Goal: Task Accomplishment & Management: Manage account settings

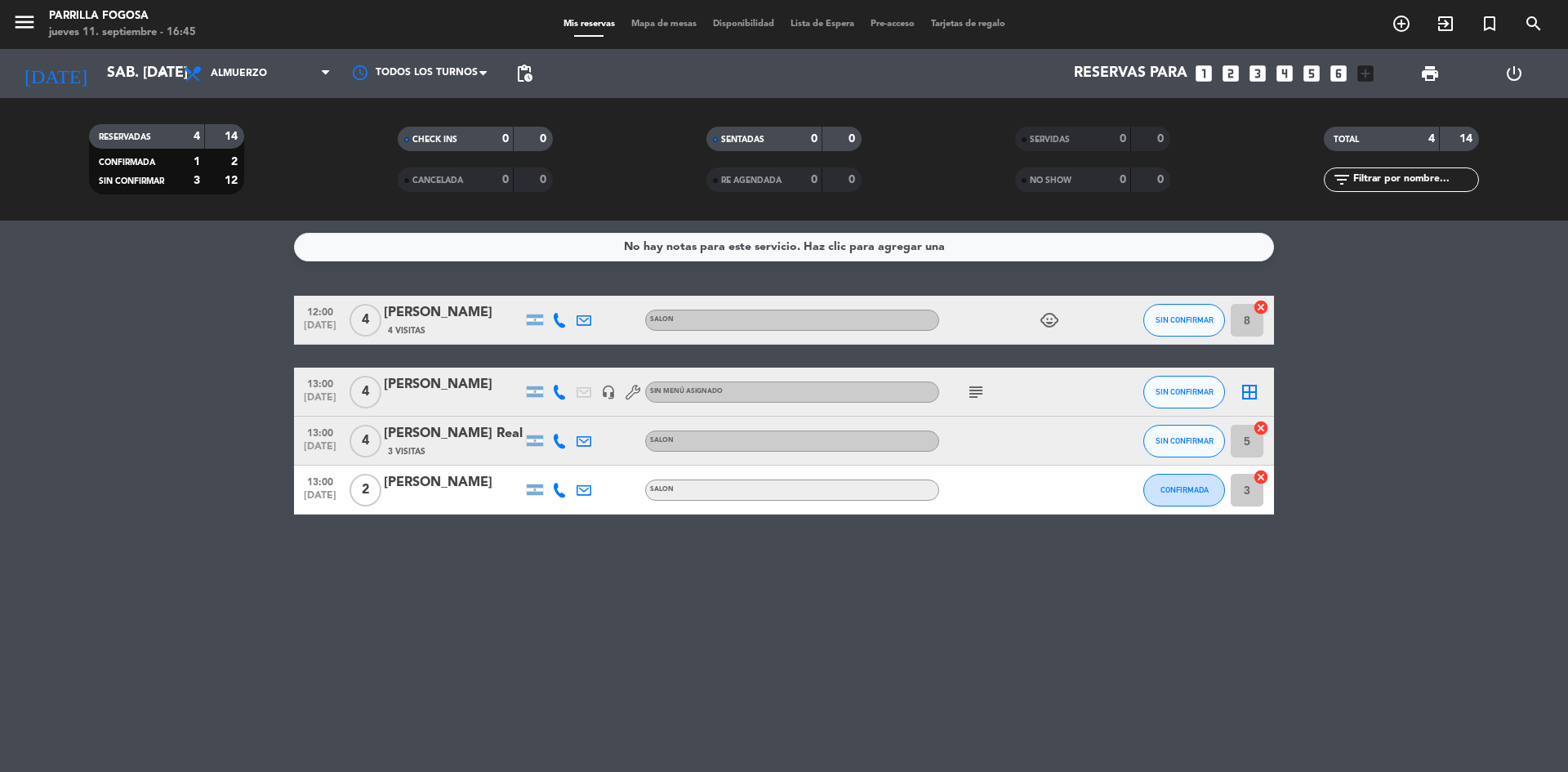
click at [78, 431] on bookings-row "12:00 [DATE] 4 [PERSON_NAME] 4 Visitas SALON child_care SIN CONFIRMAR 8 cancel …" at bounding box center [784, 405] width 1568 height 219
click at [152, 72] on icon "arrow_drop_down" at bounding box center [161, 73] width 19 height 19
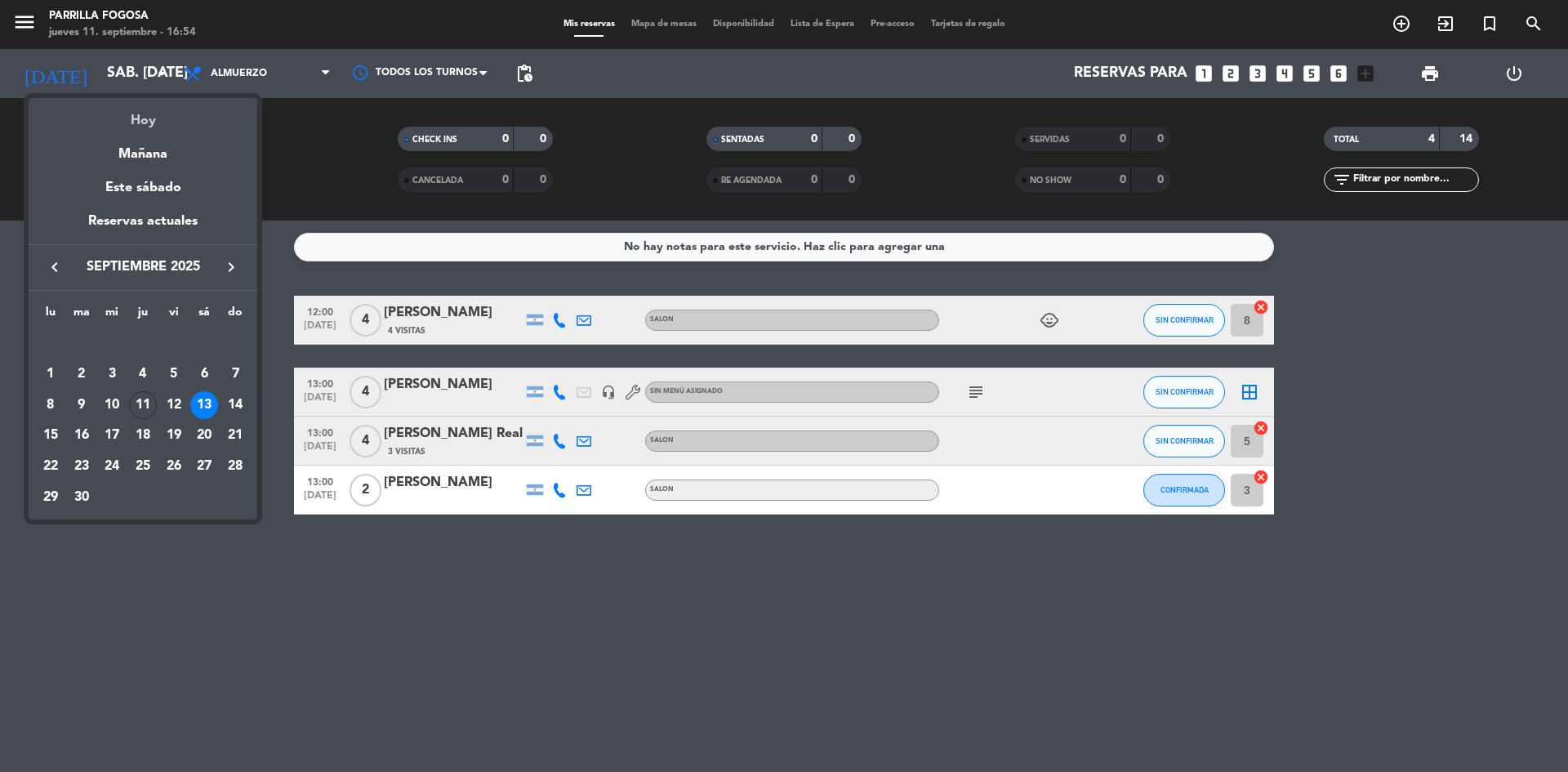
click at [141, 120] on div "Hoy" at bounding box center [143, 114] width 228 height 33
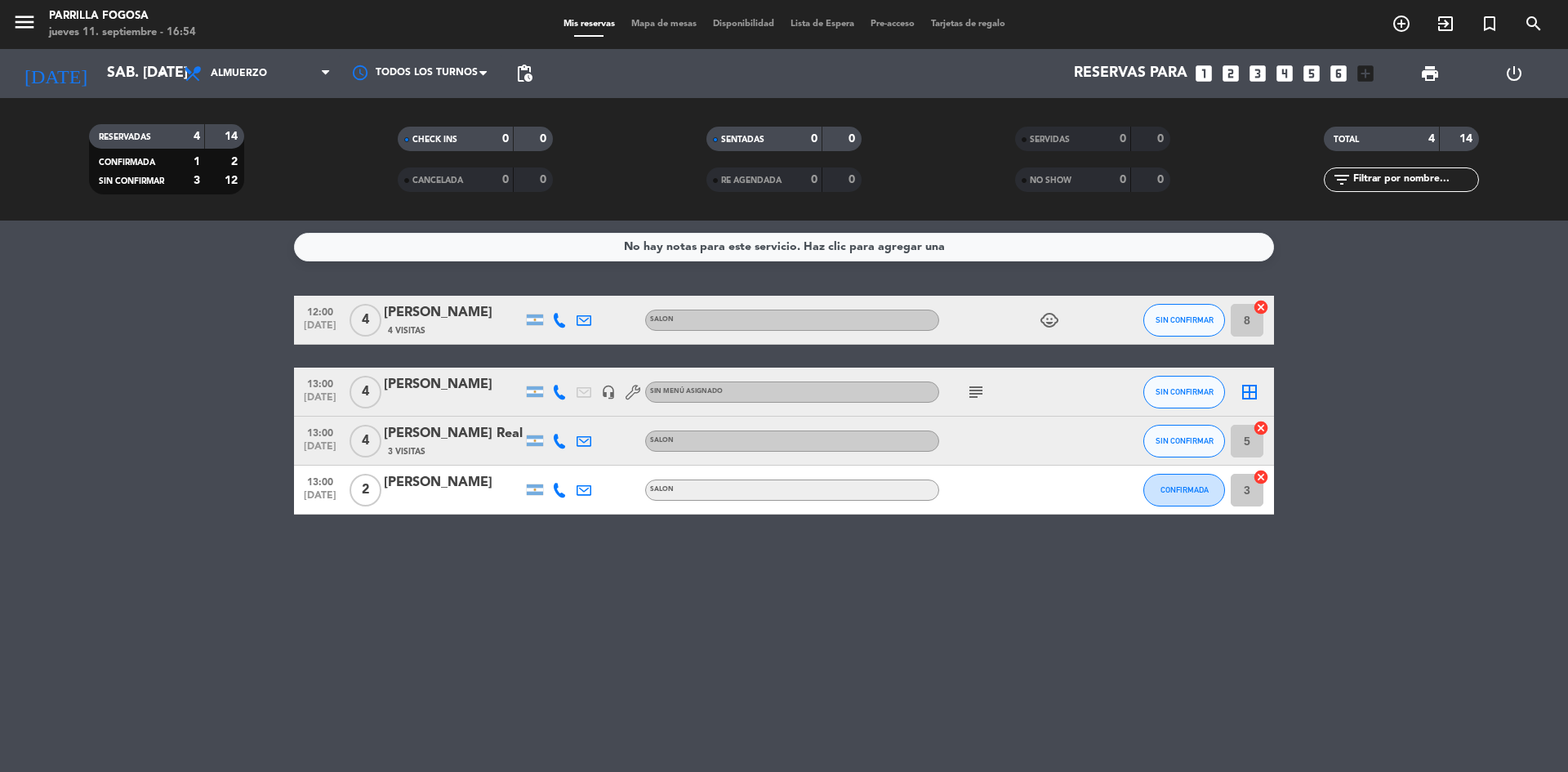
type input "[DEMOGRAPHIC_DATA] [DATE]"
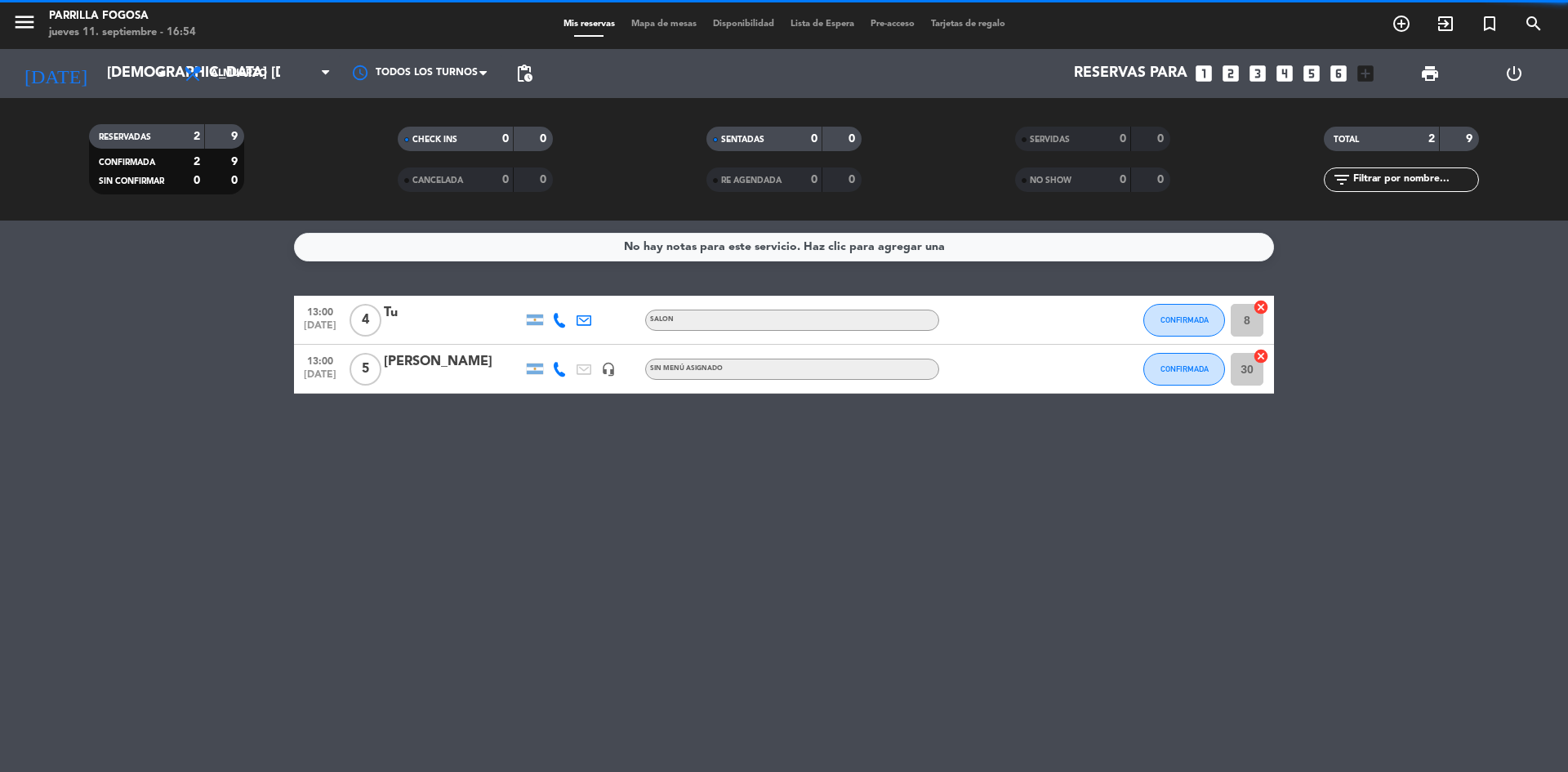
click at [237, 79] on span "Almuerzo" at bounding box center [257, 73] width 163 height 36
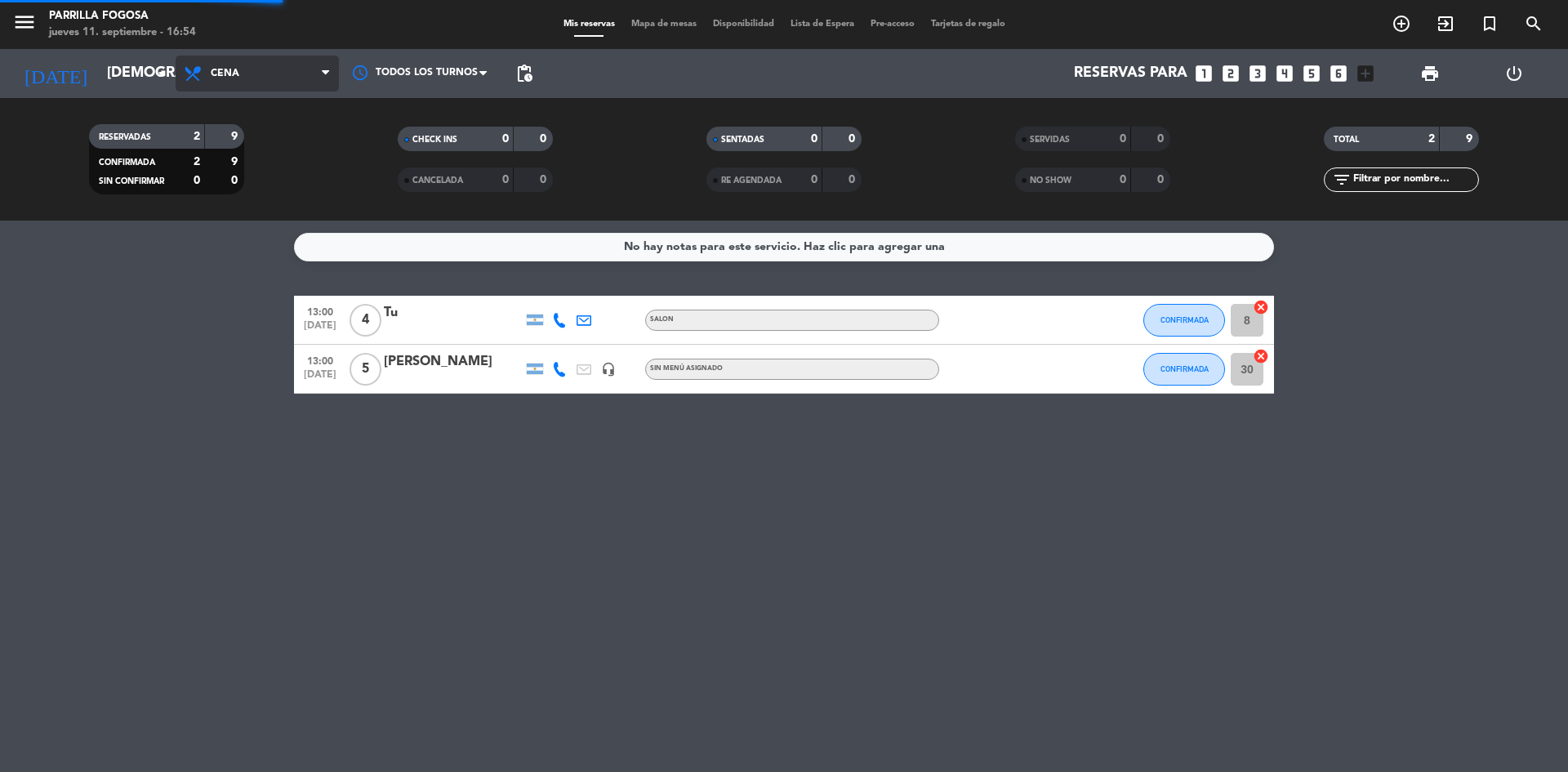
click at [240, 181] on div "menu [PERSON_NAME] Fogosa jueves 11. septiembre - 16:54 Mis reservas Mapa de me…" at bounding box center [784, 111] width 1568 height 221
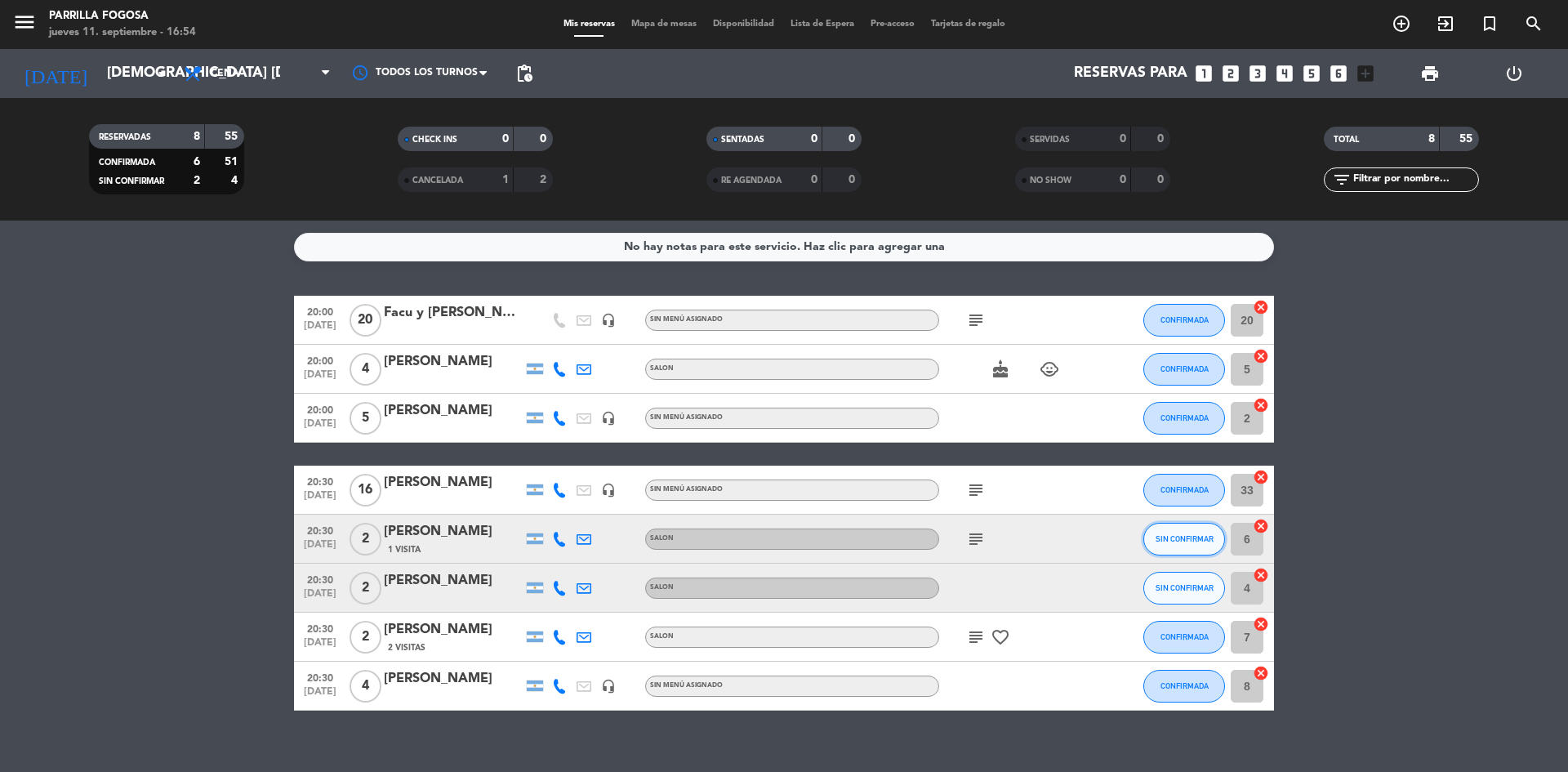
click at [1191, 554] on button "SIN CONFIRMAR" at bounding box center [1184, 539] width 82 height 32
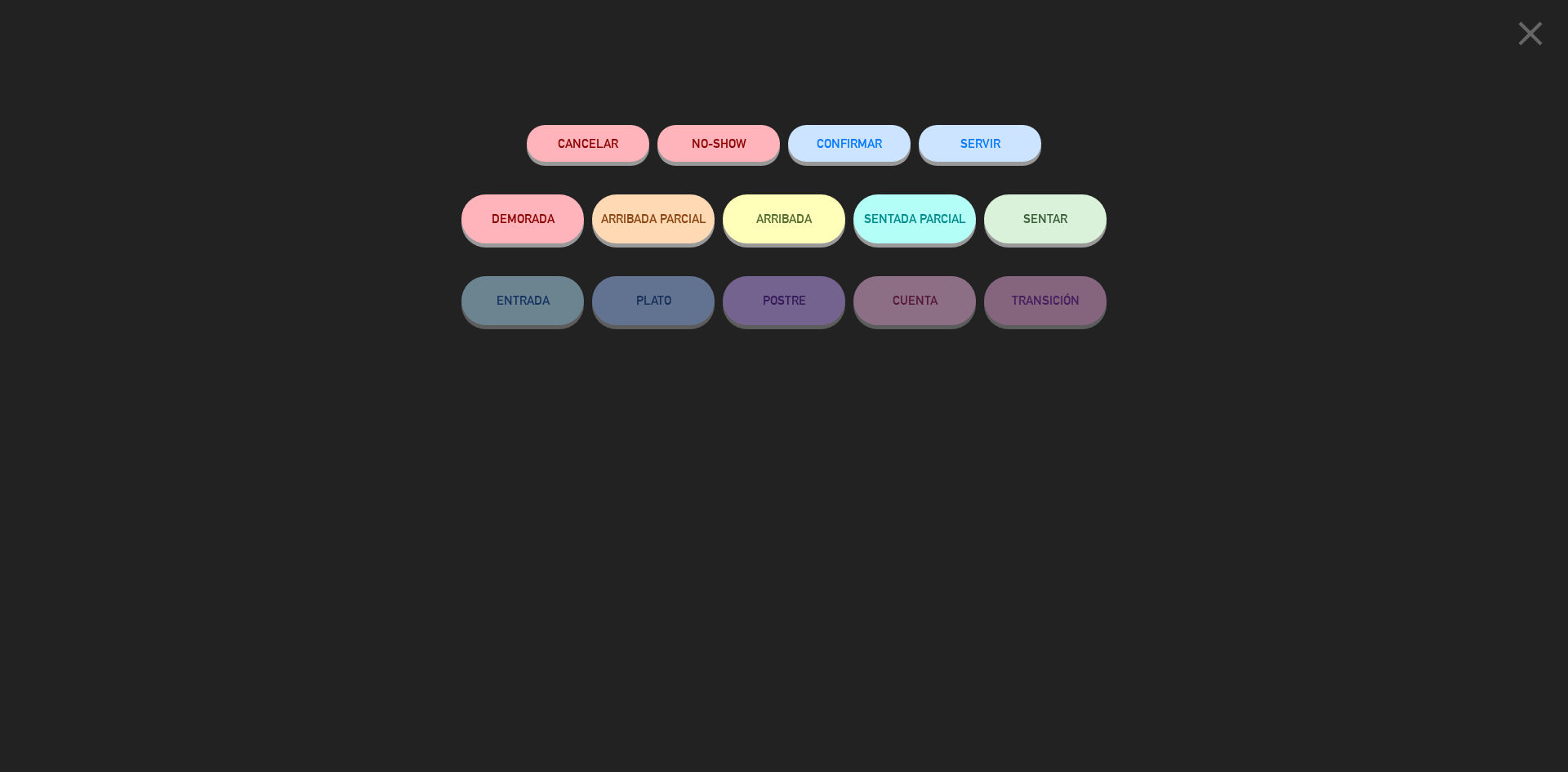
drag, startPoint x: 873, startPoint y: 135, endPoint x: 872, endPoint y: 150, distance: 15.0
click at [872, 137] on button "CONFIRMAR" at bounding box center [849, 144] width 122 height 37
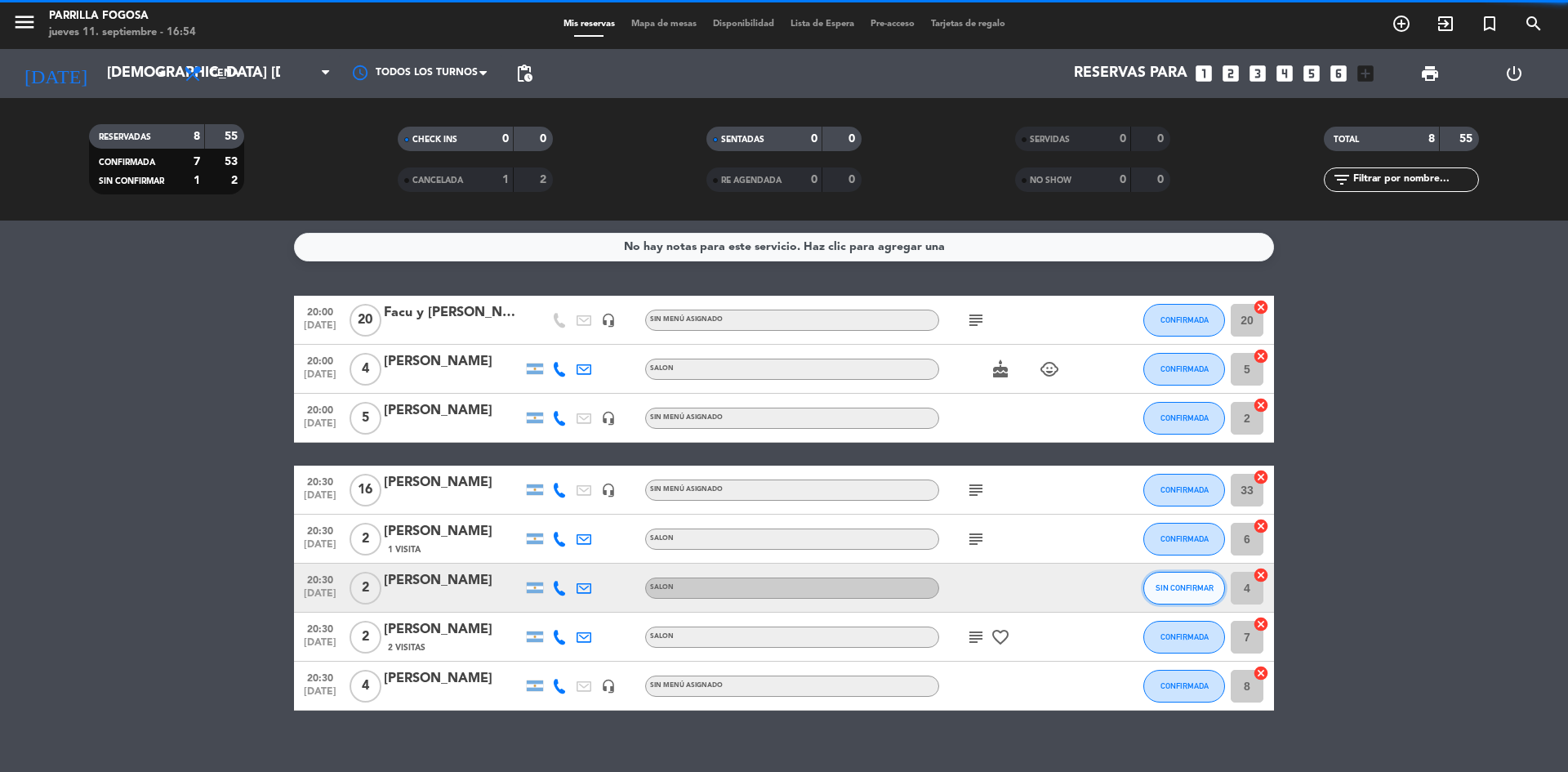
click at [1185, 598] on button "SIN CONFIRMAR" at bounding box center [1184, 588] width 82 height 32
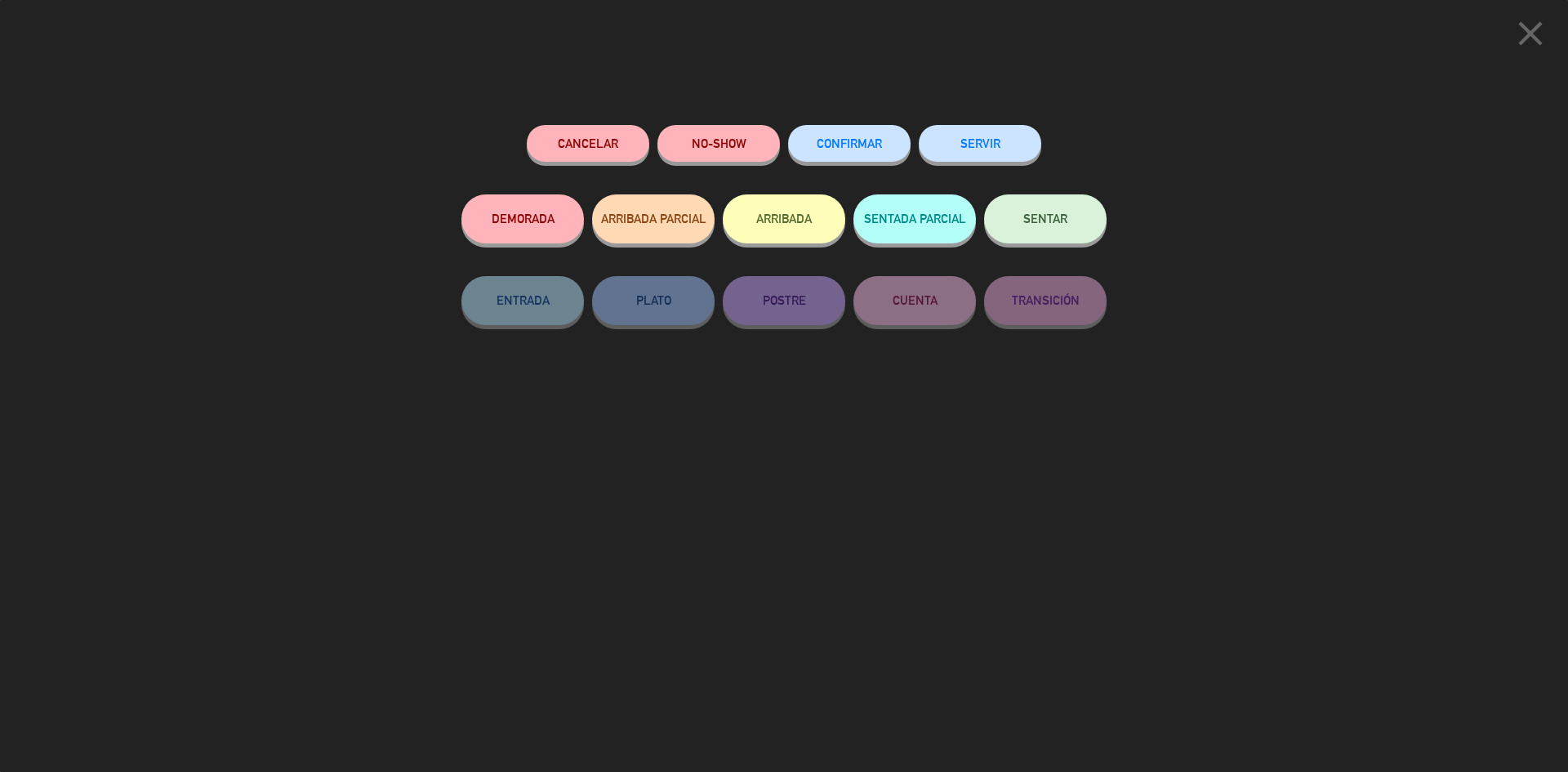
click at [854, 141] on span "CONFIRMAR" at bounding box center [849, 143] width 65 height 14
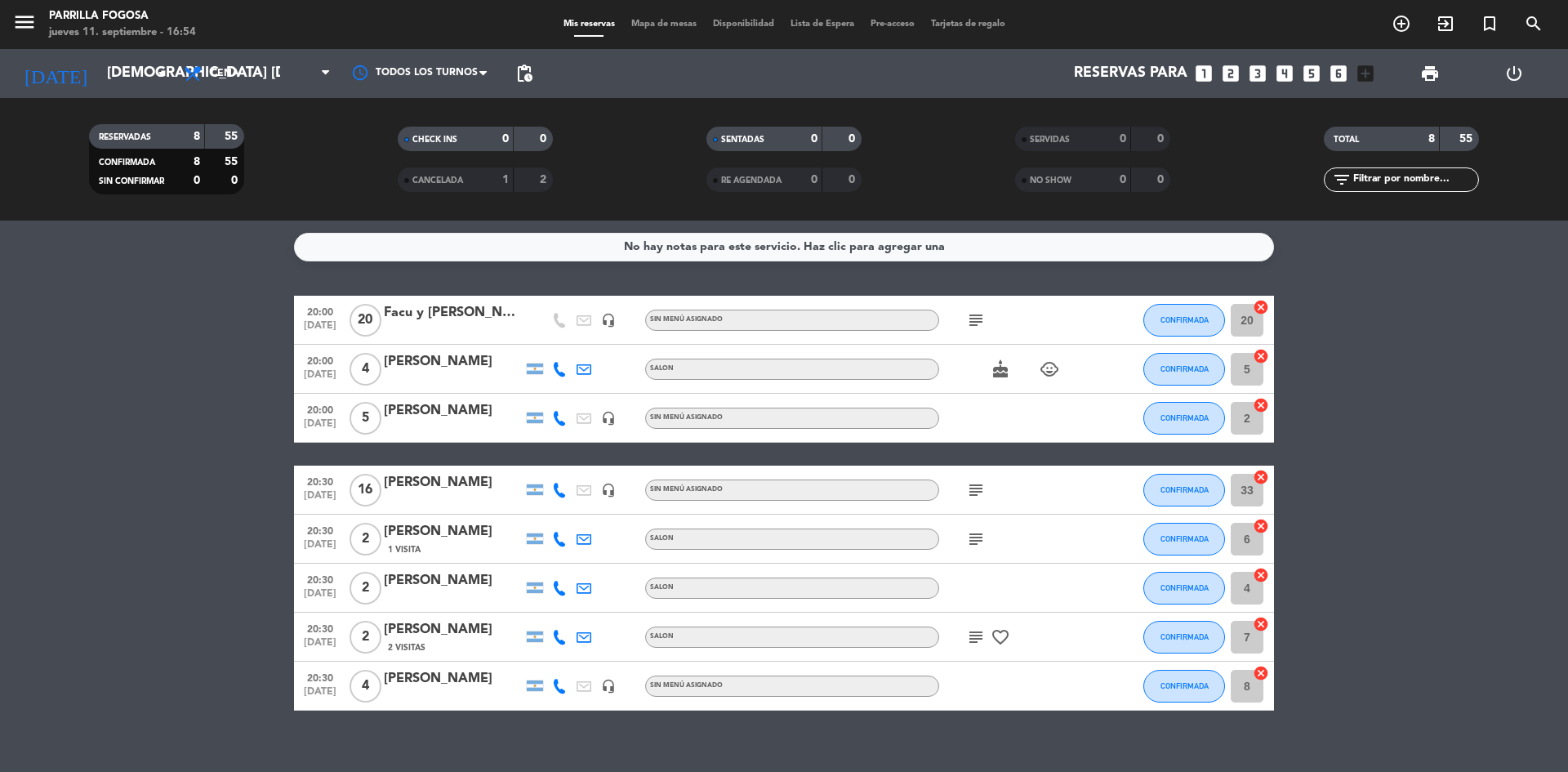
click at [463, 177] on span "CANCELADA" at bounding box center [437, 181] width 51 height 8
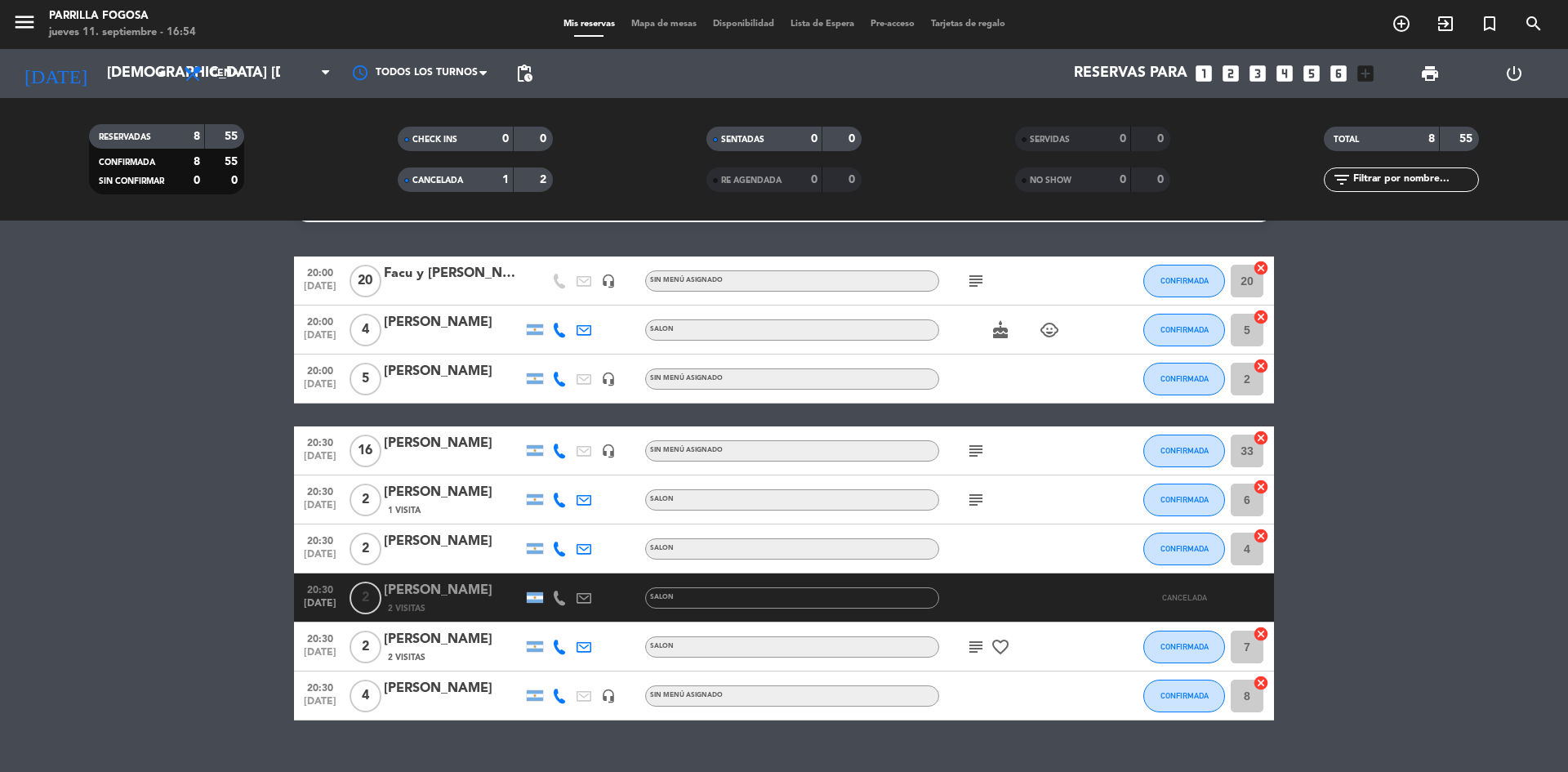
scroll to position [69, 0]
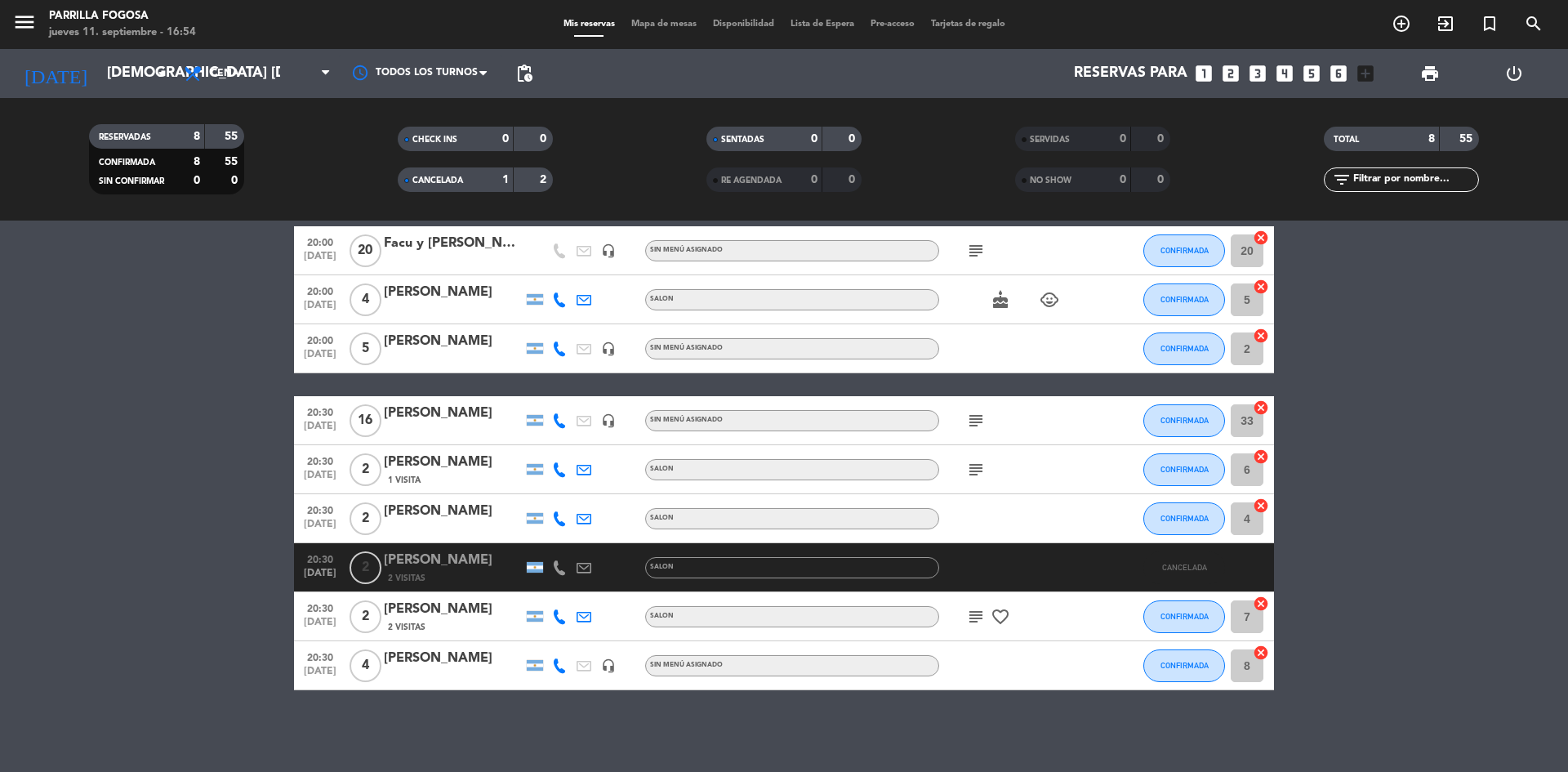
click at [976, 419] on icon "subject" at bounding box center [975, 420] width 19 height 19
click at [1055, 426] on div "subject Cumpleaños, 1er piso, [GEOGRAPHIC_DATA], [GEOGRAPHIC_DATA]" at bounding box center [1013, 420] width 147 height 48
click at [974, 474] on icon "subject" at bounding box center [975, 469] width 19 height 19
click at [981, 618] on icon "subject" at bounding box center [975, 616] width 19 height 19
click at [1257, 604] on icon "cancel" at bounding box center [1261, 604] width 17 height 17
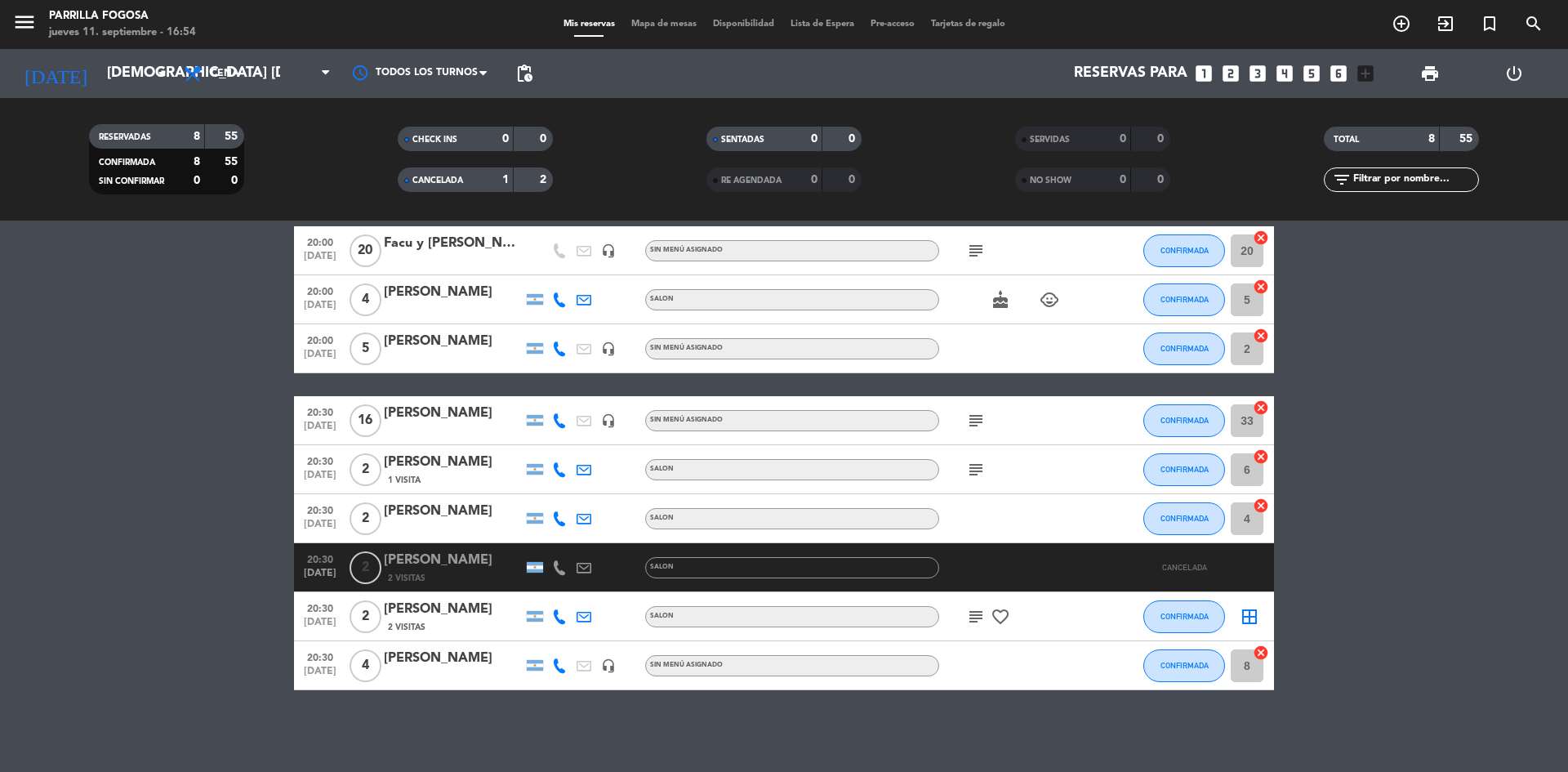
click at [1249, 621] on icon "border_all" at bounding box center [1249, 616] width 19 height 19
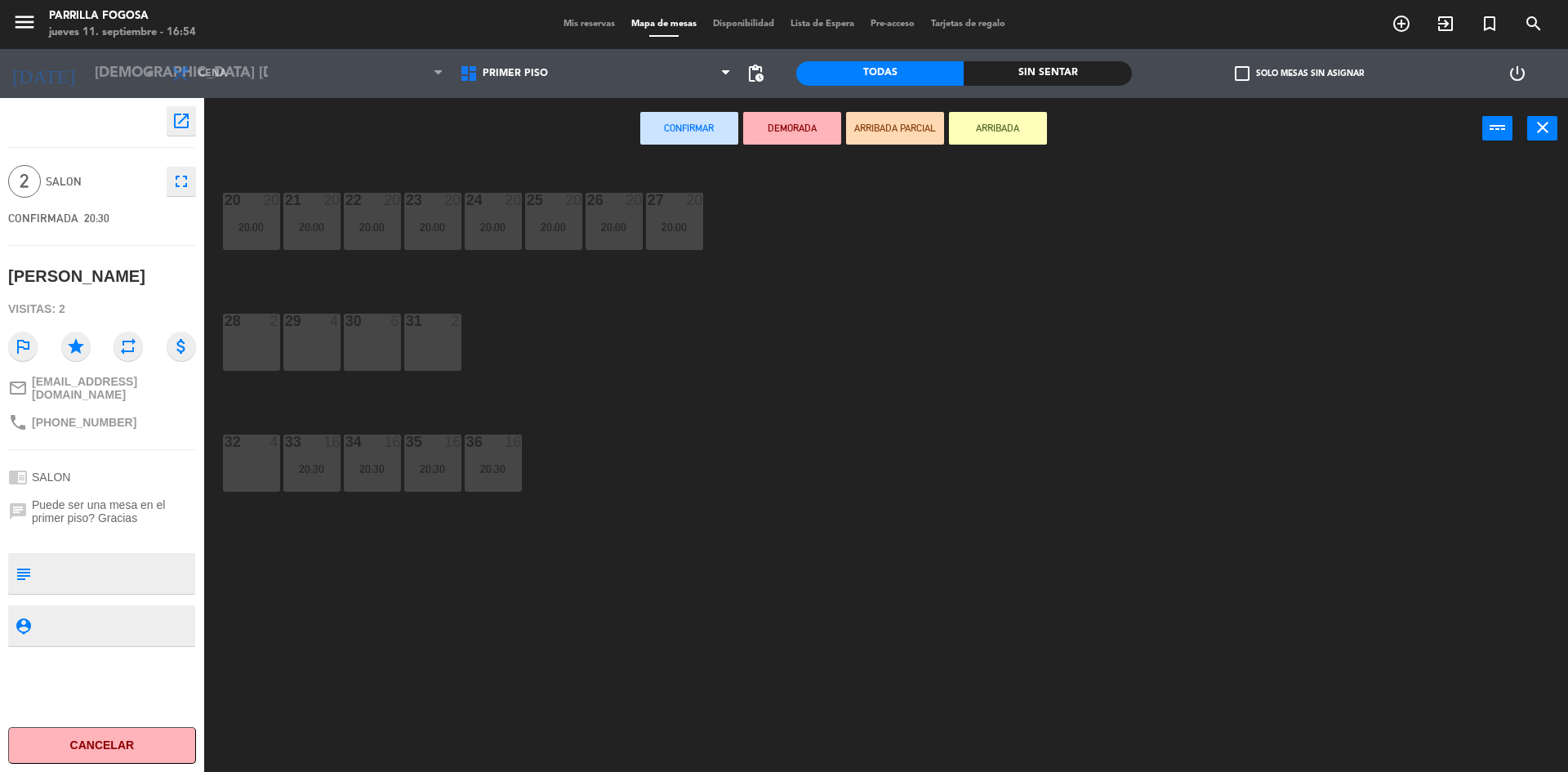
click at [243, 352] on div "28 2" at bounding box center [251, 343] width 57 height 57
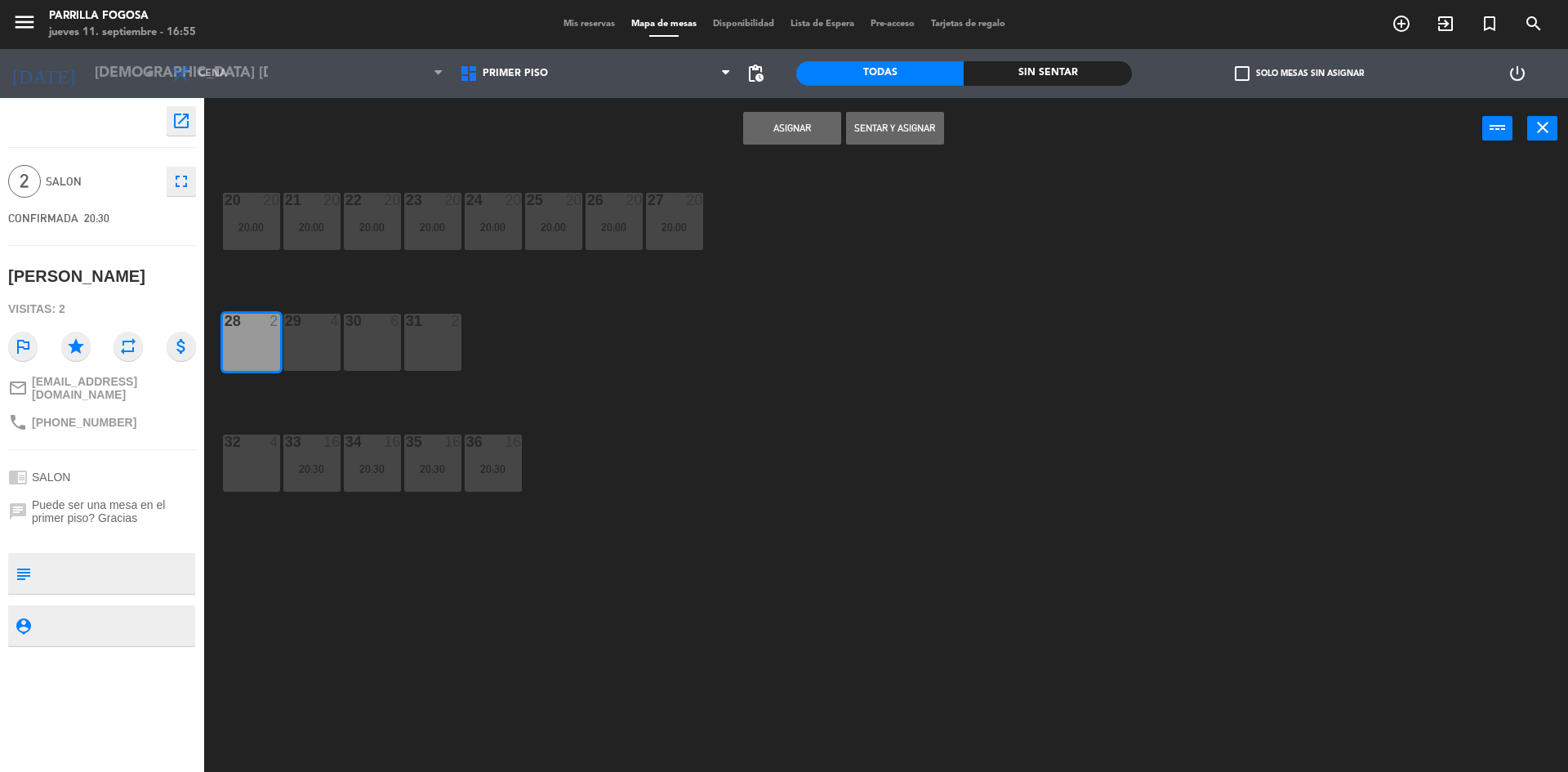
click at [805, 134] on button "Asignar" at bounding box center [792, 128] width 98 height 32
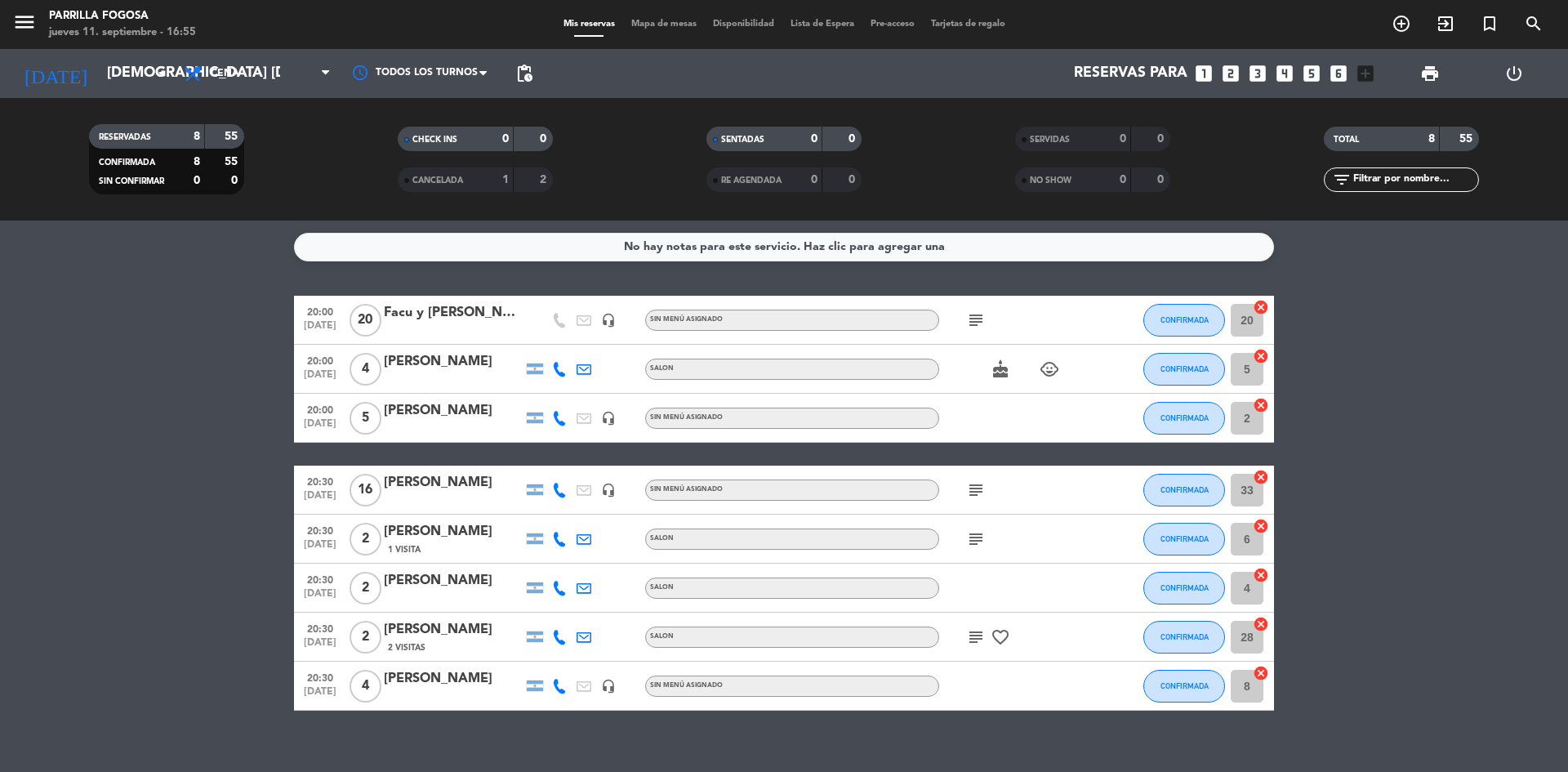
click at [966, 311] on icon "subject" at bounding box center [975, 320] width 19 height 19
click at [973, 489] on icon "subject" at bounding box center [975, 490] width 19 height 19
click at [967, 637] on icon "subject" at bounding box center [975, 637] width 19 height 19
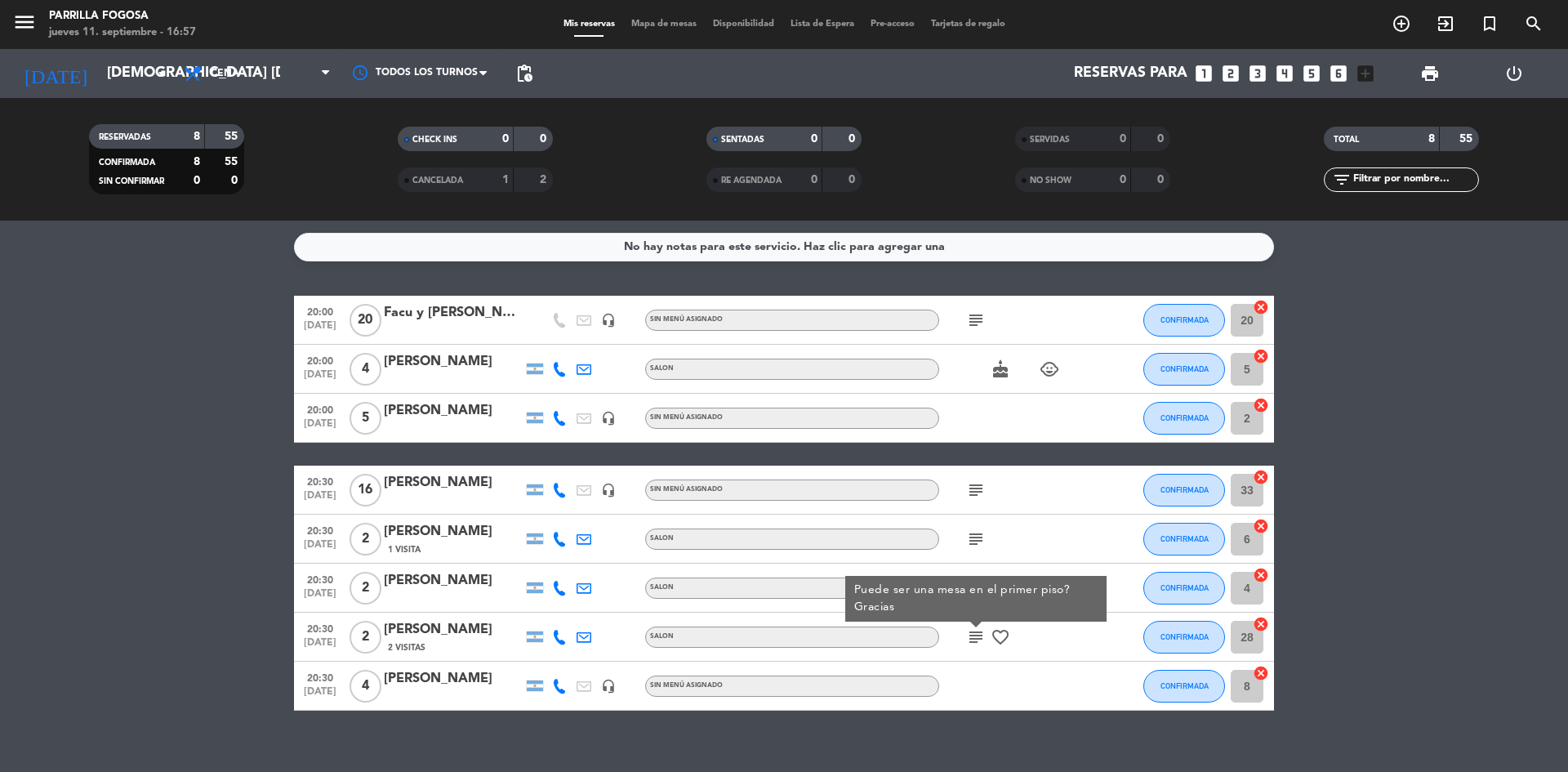
click at [975, 535] on icon "subject" at bounding box center [975, 539] width 19 height 19
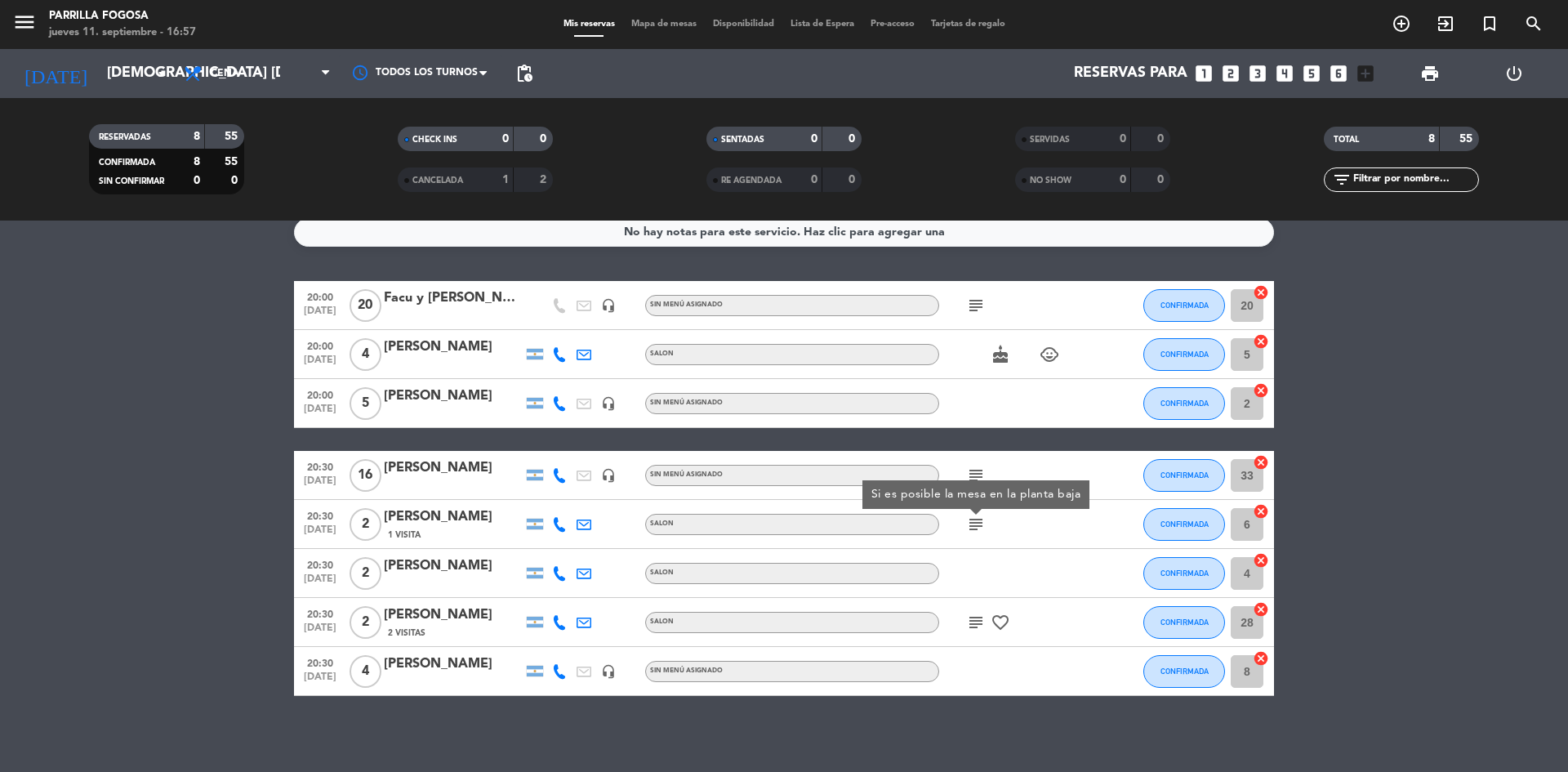
scroll to position [20, 0]
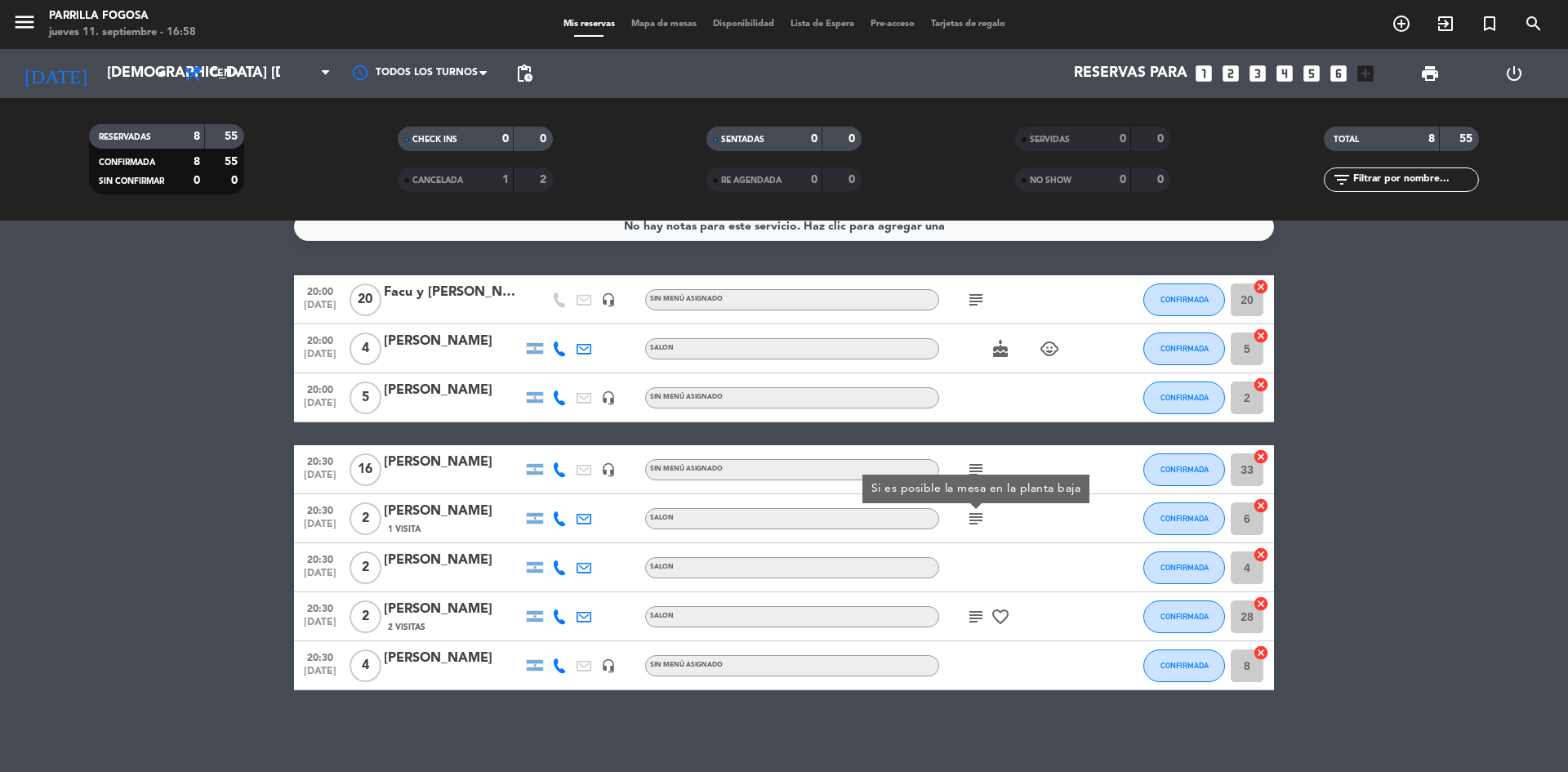
click at [394, 307] on div at bounding box center [453, 310] width 139 height 13
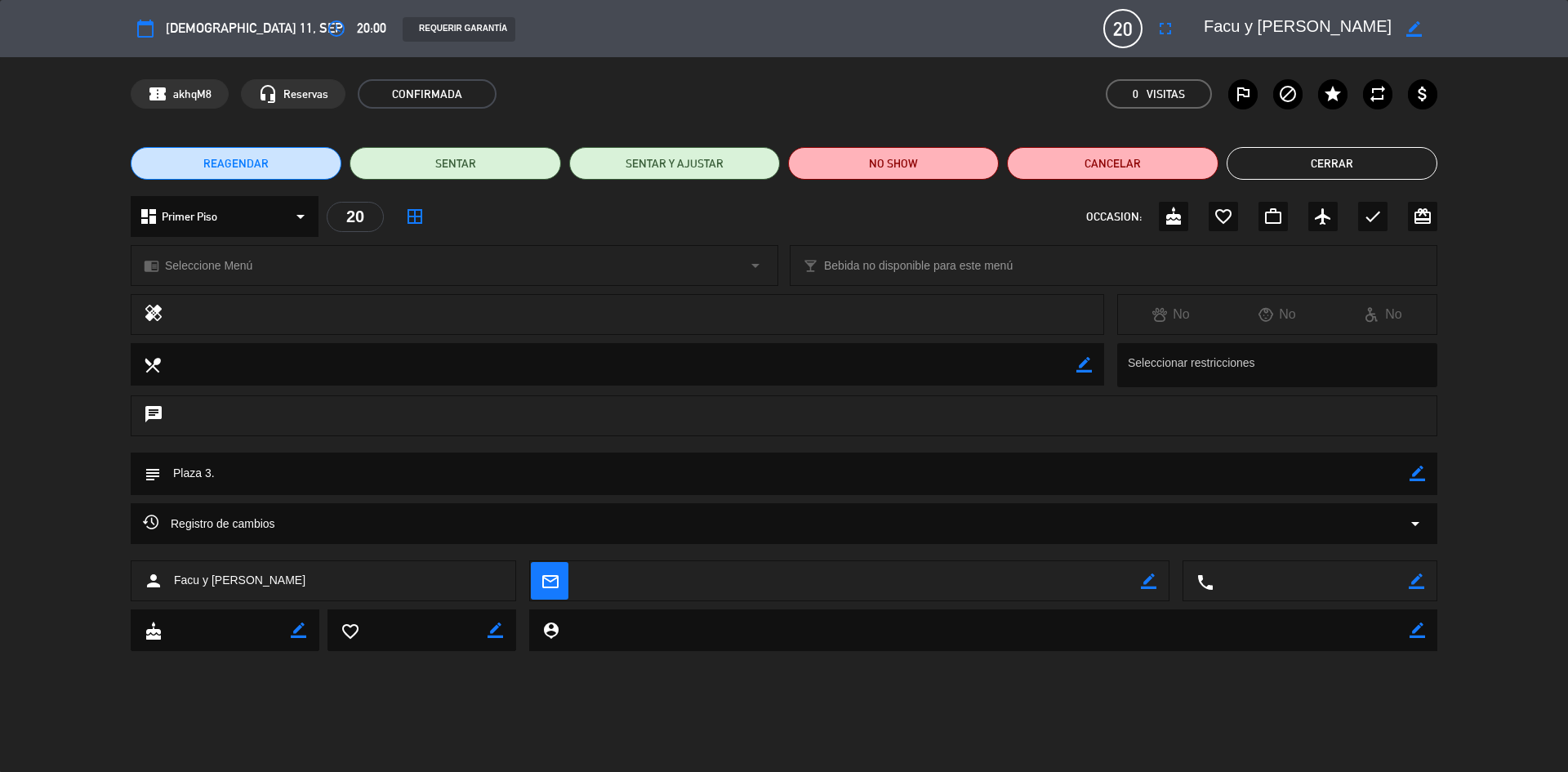
click at [418, 217] on icon "border_all" at bounding box center [414, 216] width 19 height 19
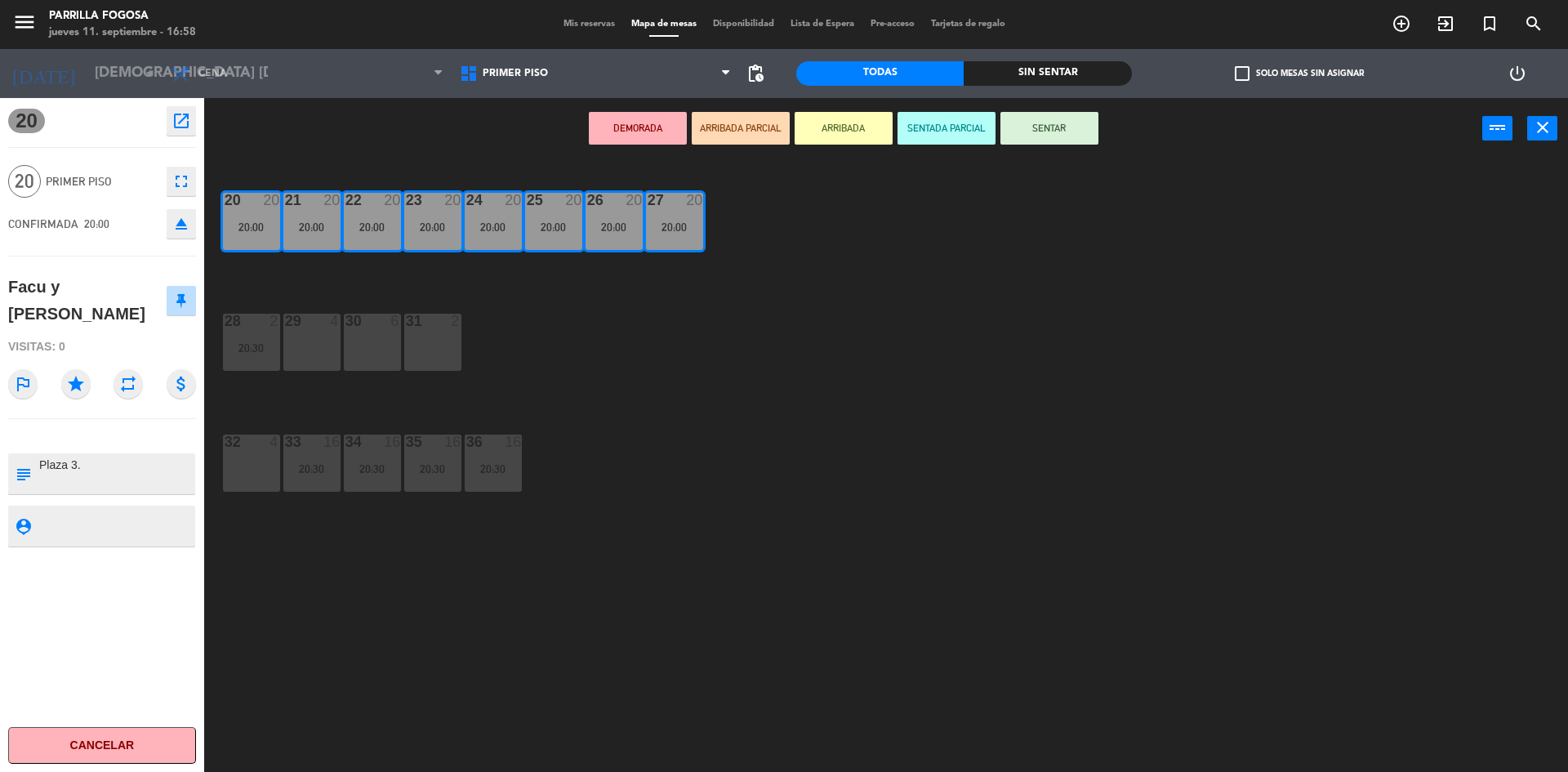
click at [183, 181] on icon "fullscreen" at bounding box center [180, 181] width 19 height 19
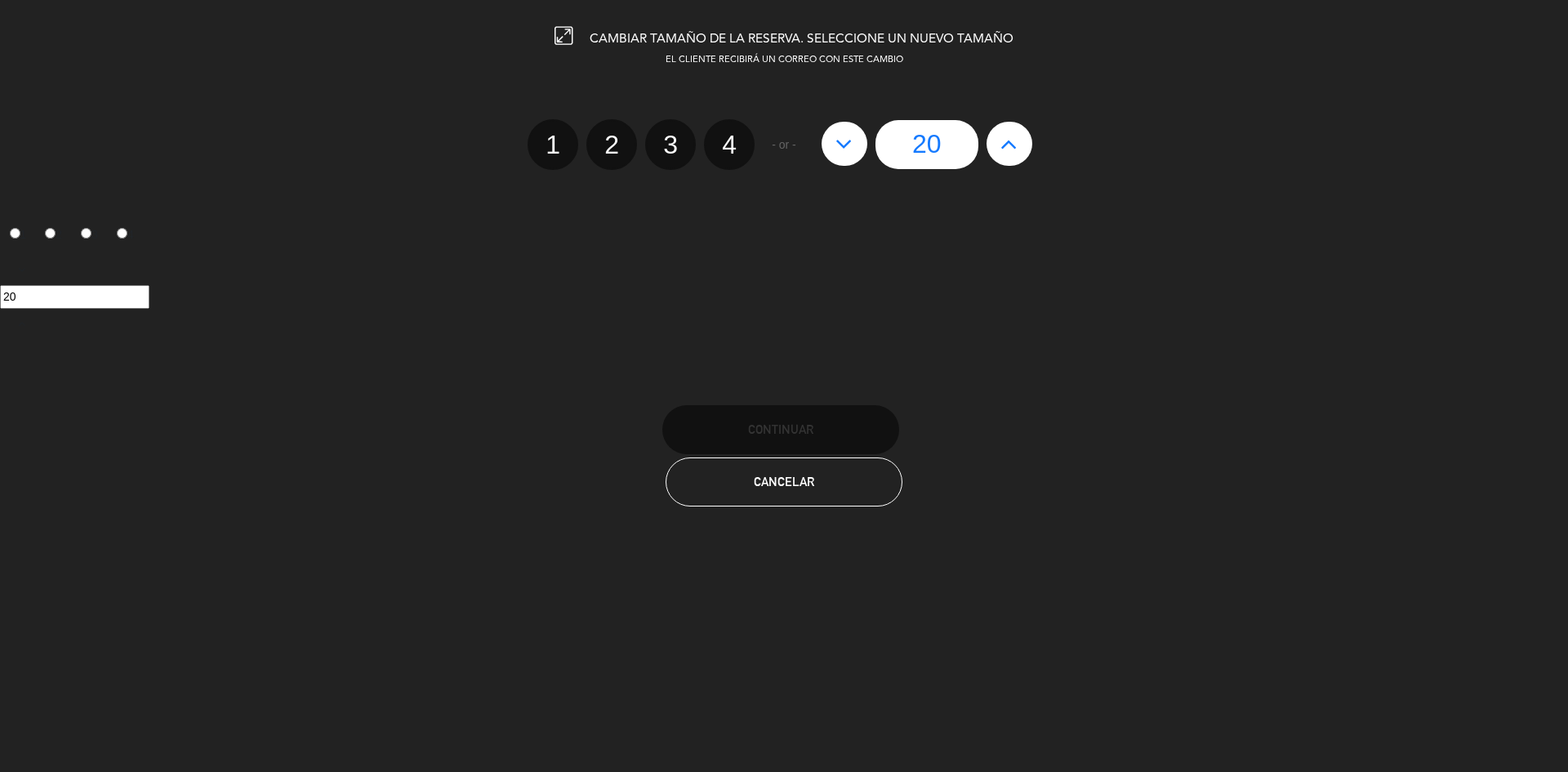
click at [1010, 135] on icon at bounding box center [1009, 144] width 17 height 26
type input "21"
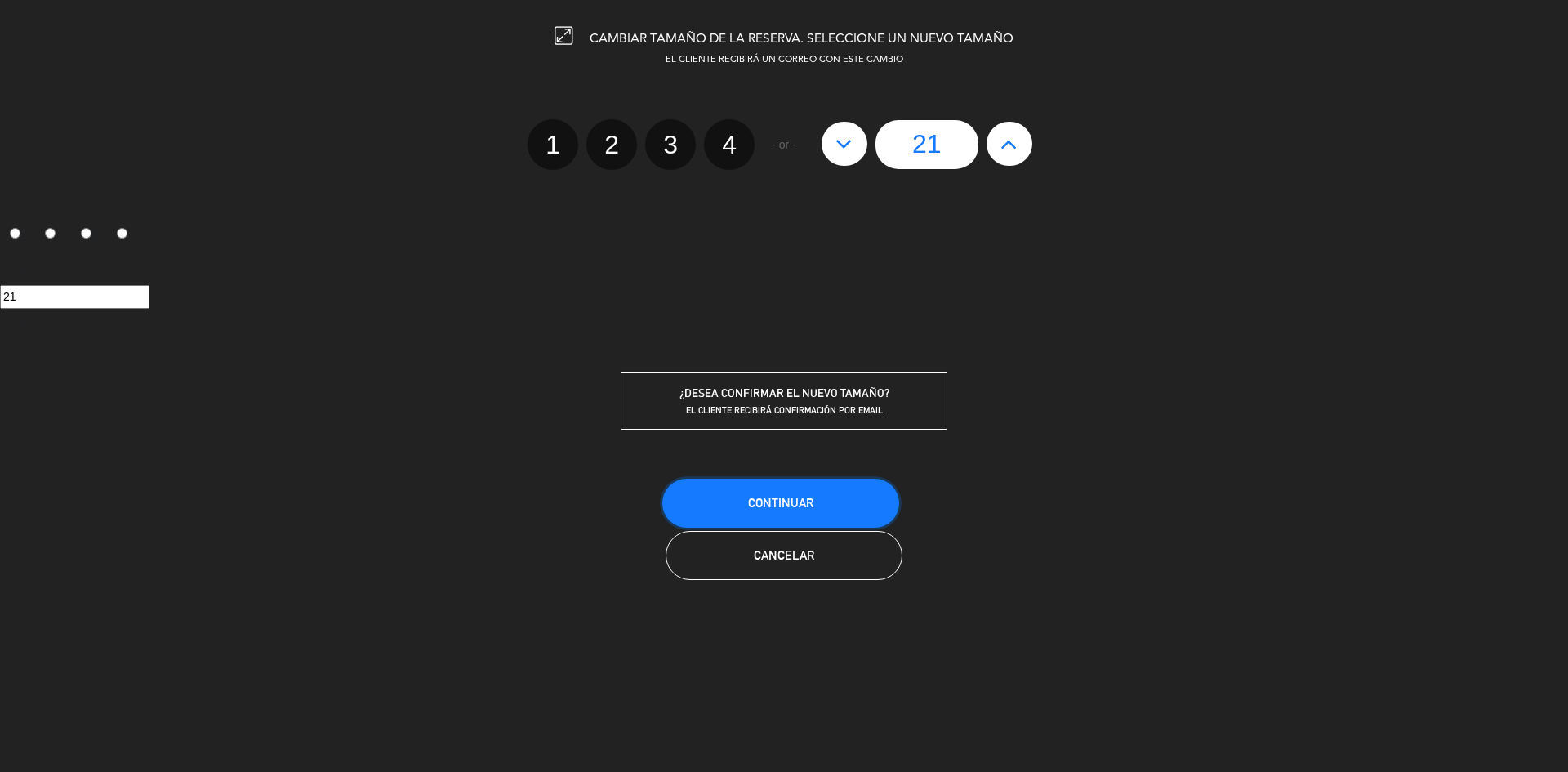
click at [841, 497] on button "Continuar" at bounding box center [780, 503] width 237 height 49
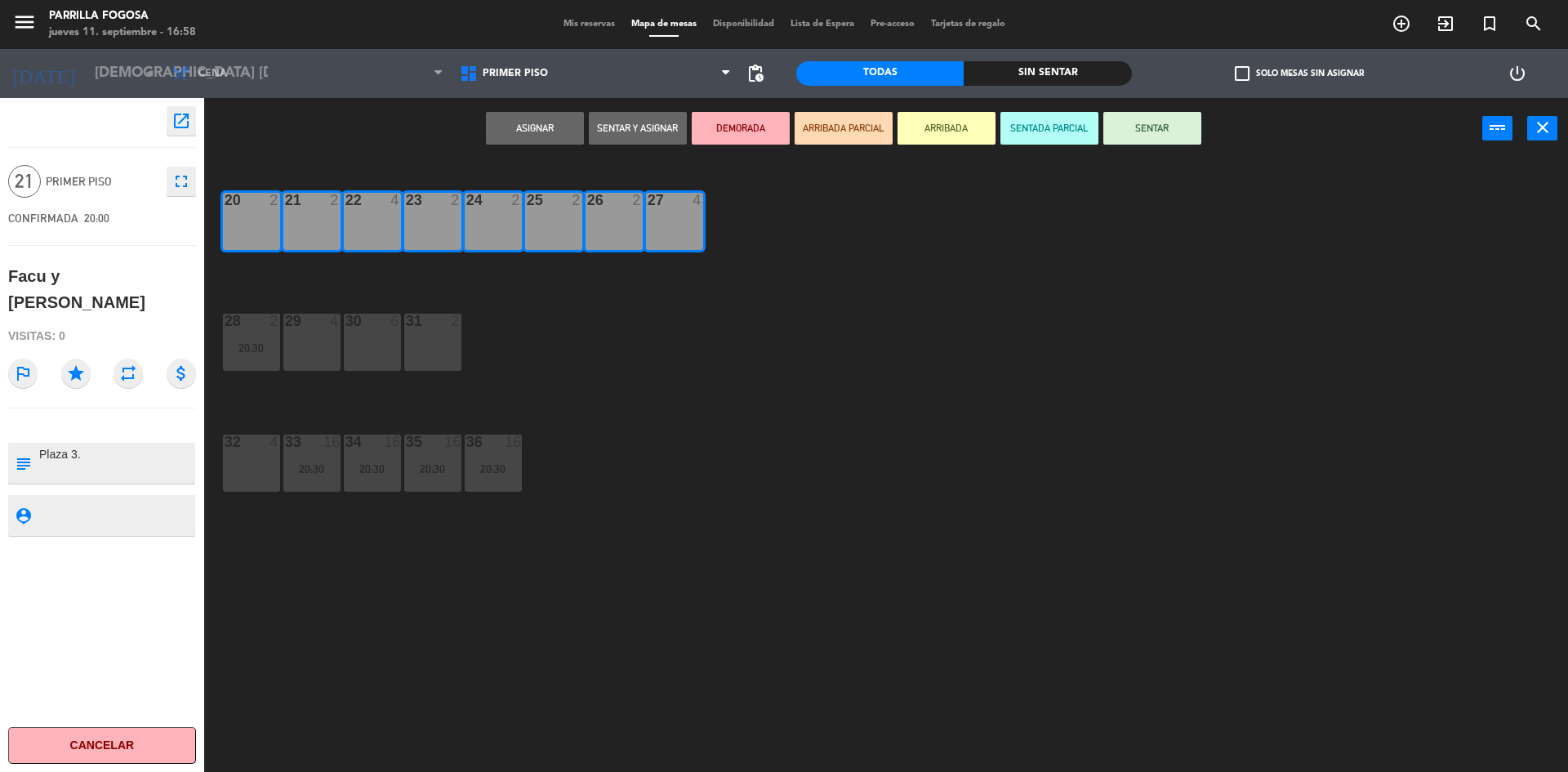
click at [540, 139] on button "Asignar" at bounding box center [535, 128] width 98 height 32
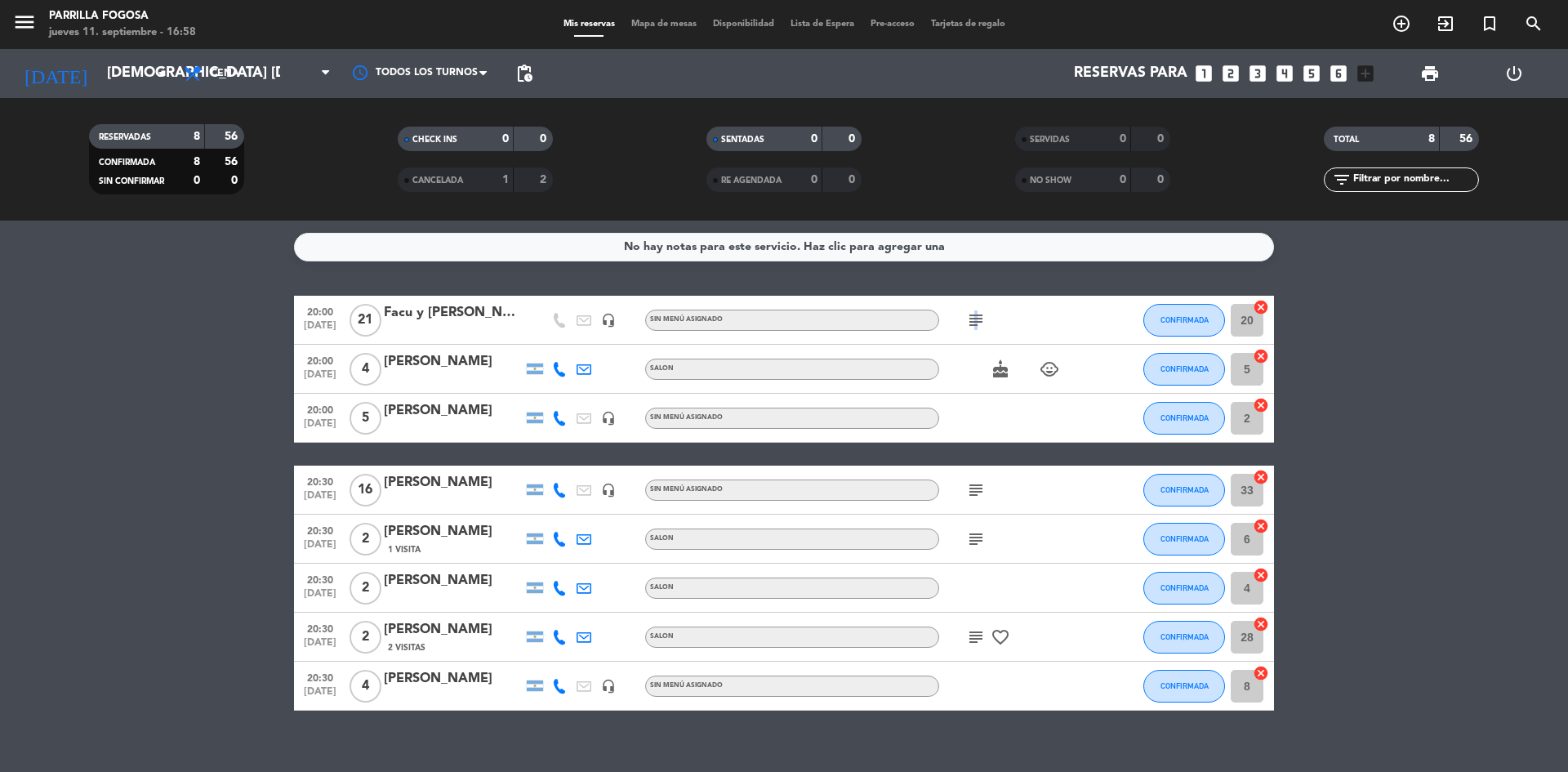
click at [972, 316] on icon "subject" at bounding box center [975, 320] width 19 height 19
click at [970, 316] on icon "subject" at bounding box center [975, 320] width 19 height 19
click at [978, 496] on icon "subject" at bounding box center [975, 490] width 19 height 19
click at [980, 495] on icon "subject" at bounding box center [975, 490] width 19 height 19
click at [655, 30] on div "Mis reservas Mapa de mesas Disponibilidad Lista de Espera Pre-acceso Tarjetas d…" at bounding box center [784, 25] width 459 height 15
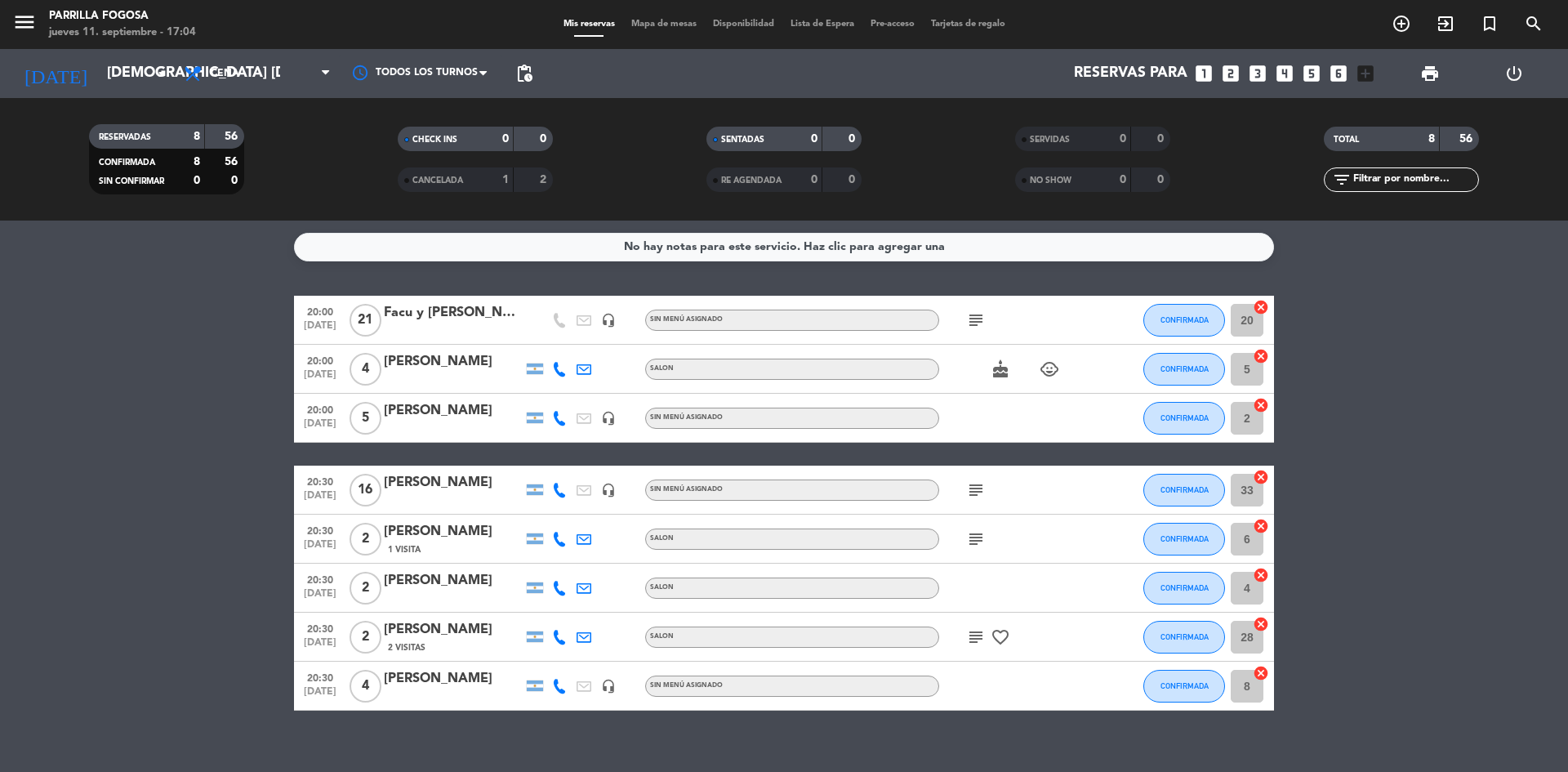
click at [661, 26] on span "Mapa de mesas" at bounding box center [664, 24] width 82 height 9
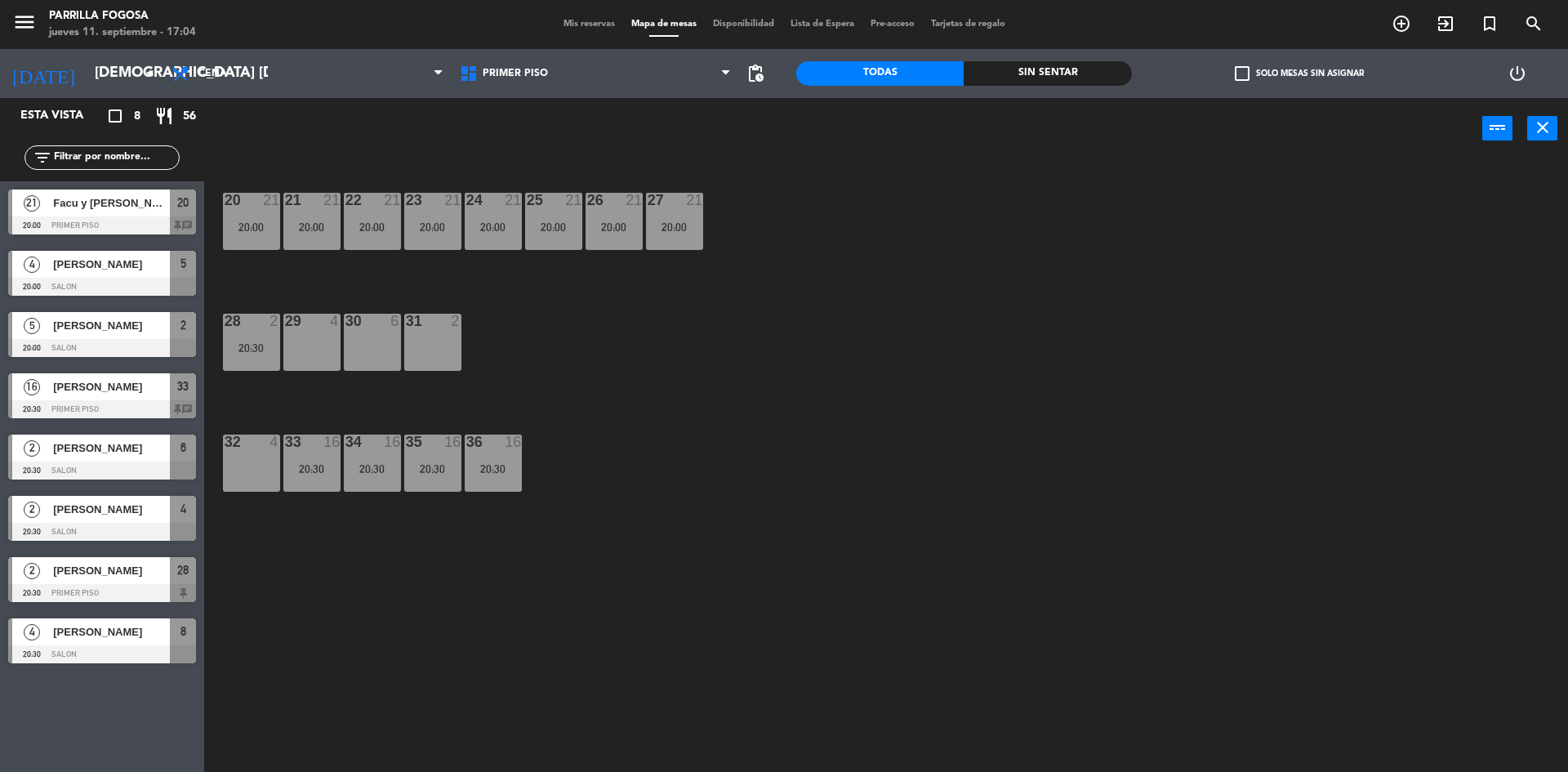
click at [433, 345] on div "31 2" at bounding box center [433, 343] width 57 height 57
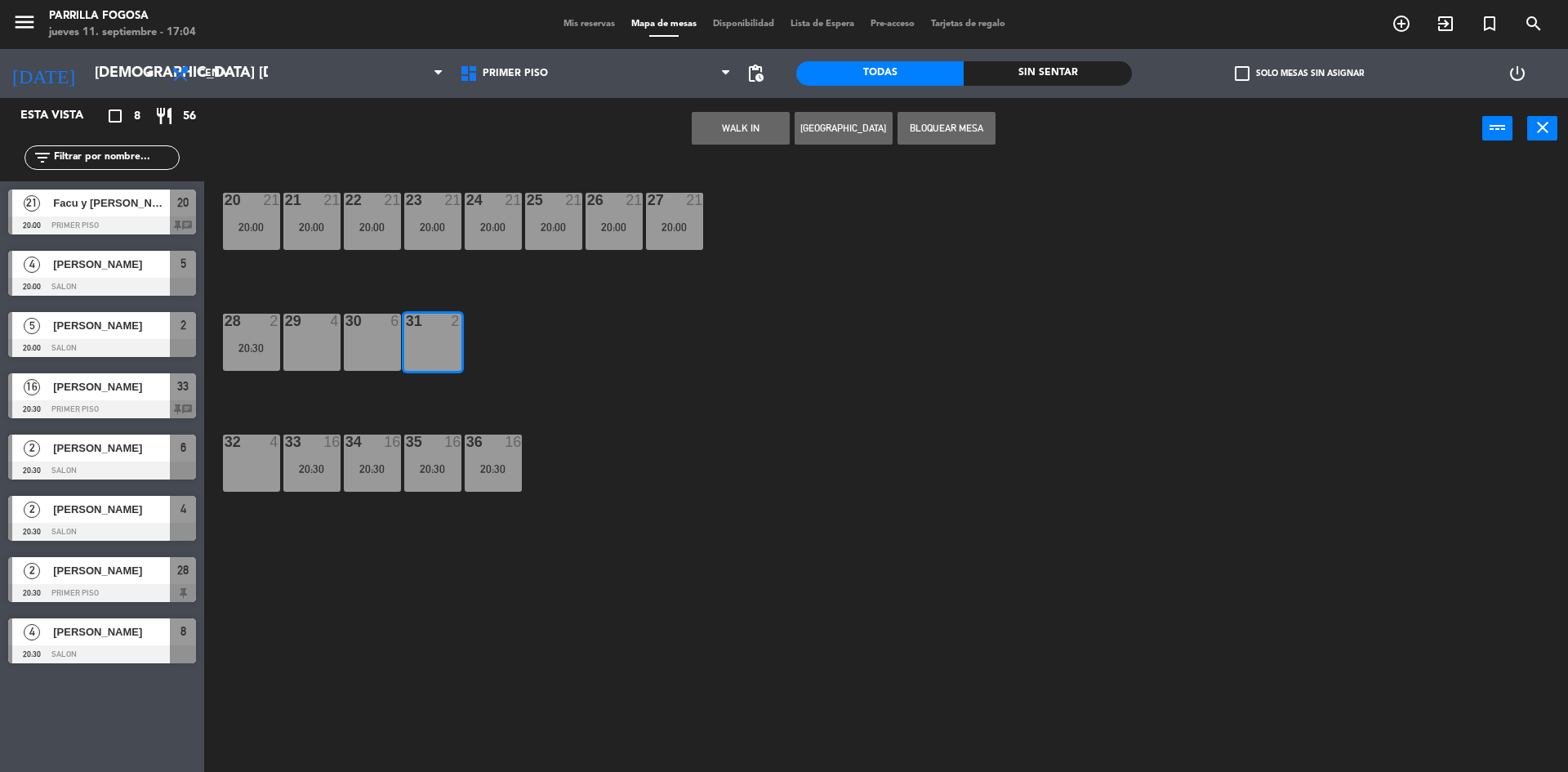
click at [836, 125] on button "[GEOGRAPHIC_DATA]" at bounding box center [843, 128] width 98 height 32
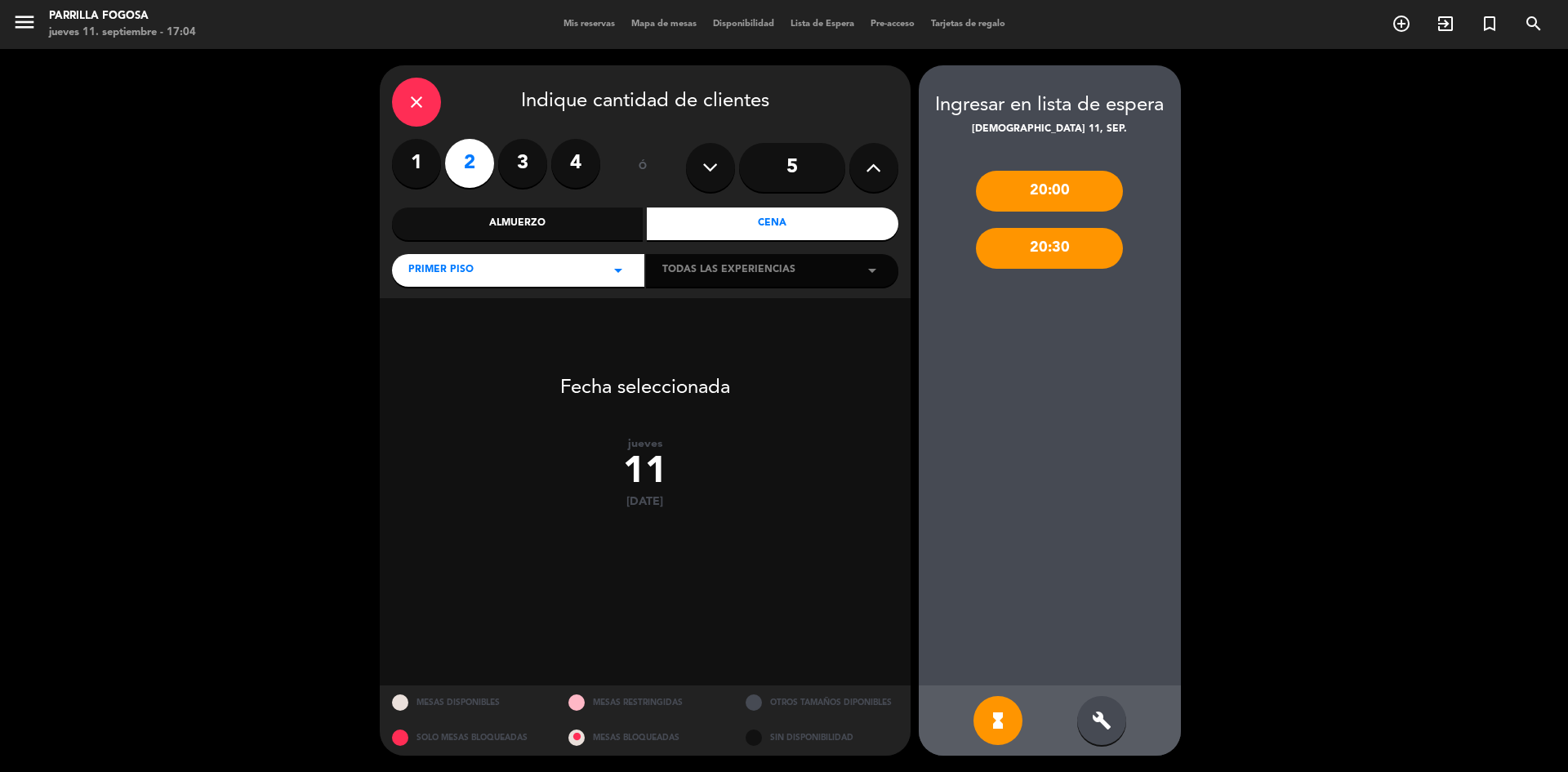
click at [732, 220] on div "Cena" at bounding box center [772, 223] width 251 height 32
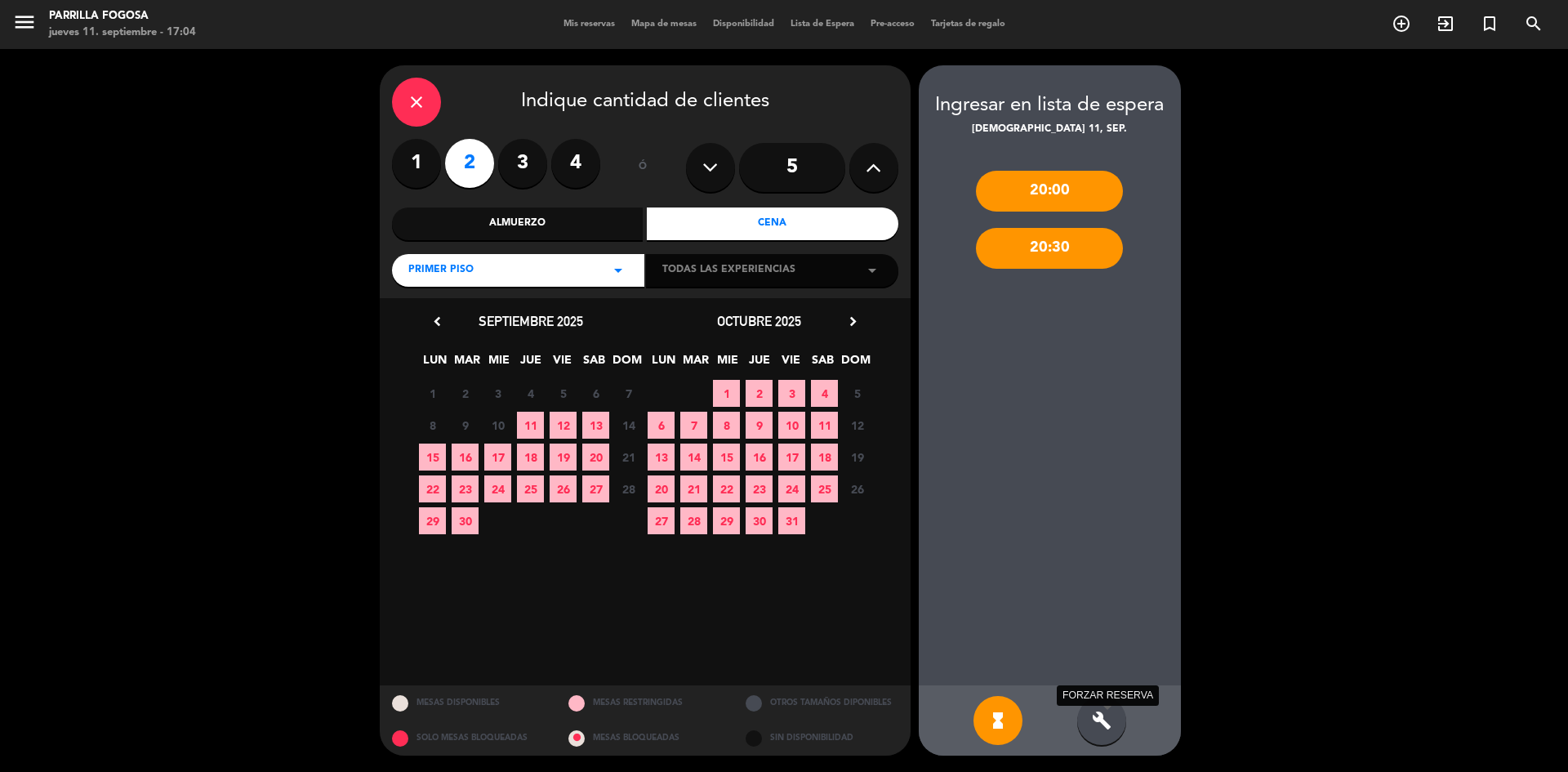
click at [1093, 721] on icon "build" at bounding box center [1101, 720] width 19 height 19
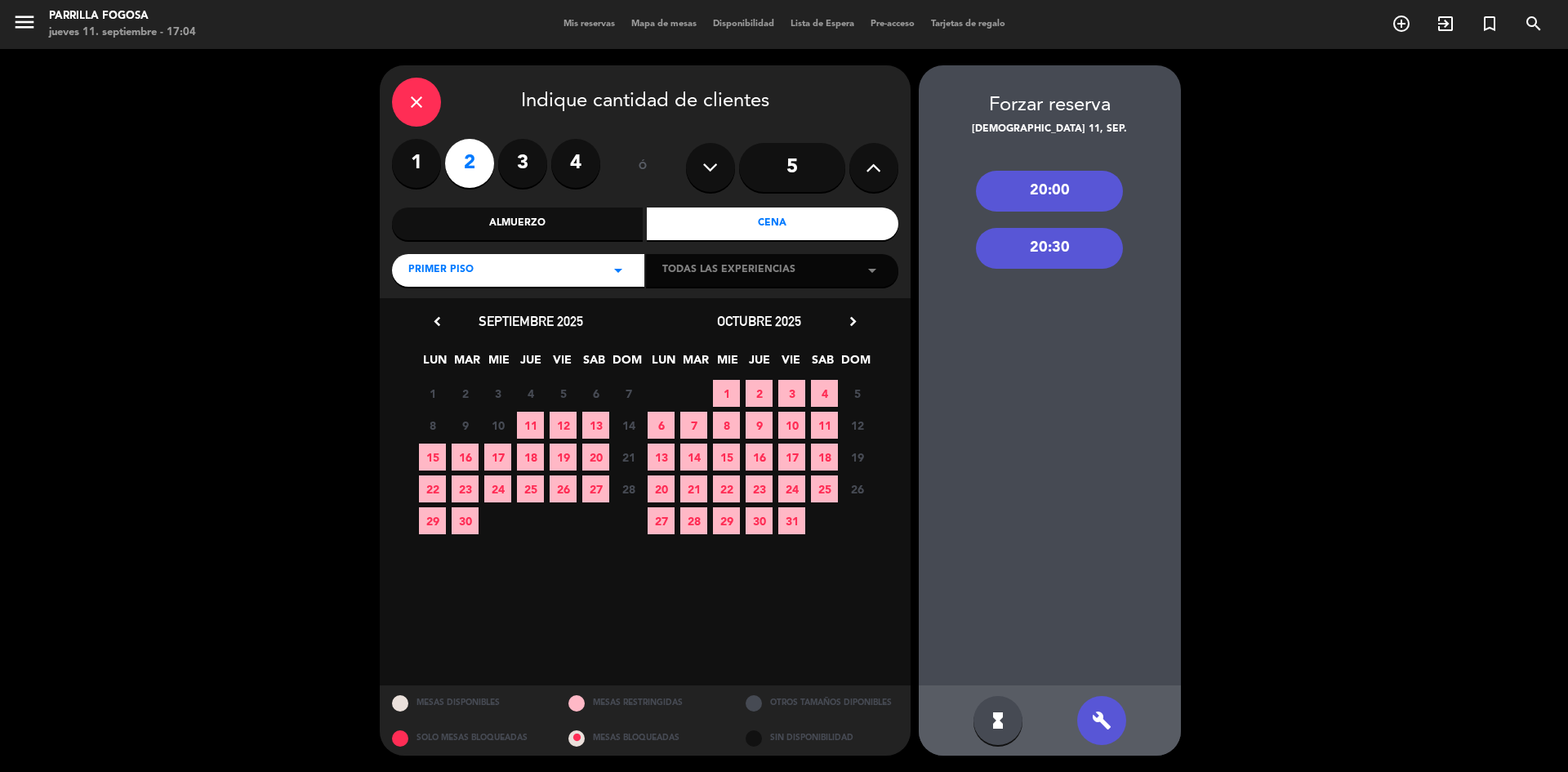
click at [1042, 243] on div "20:30" at bounding box center [1050, 249] width 147 height 41
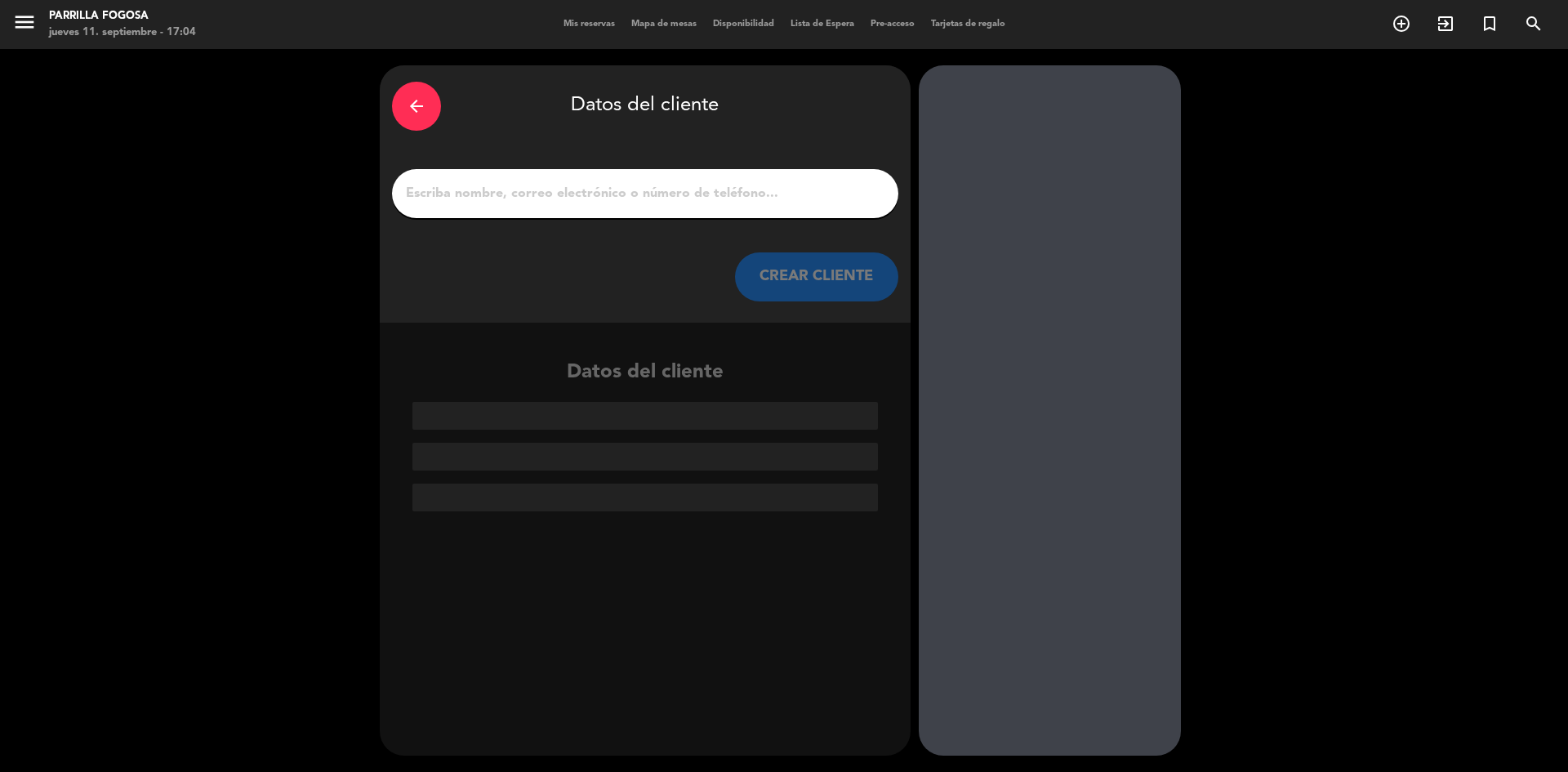
click at [452, 199] on input "1" at bounding box center [645, 193] width 482 height 23
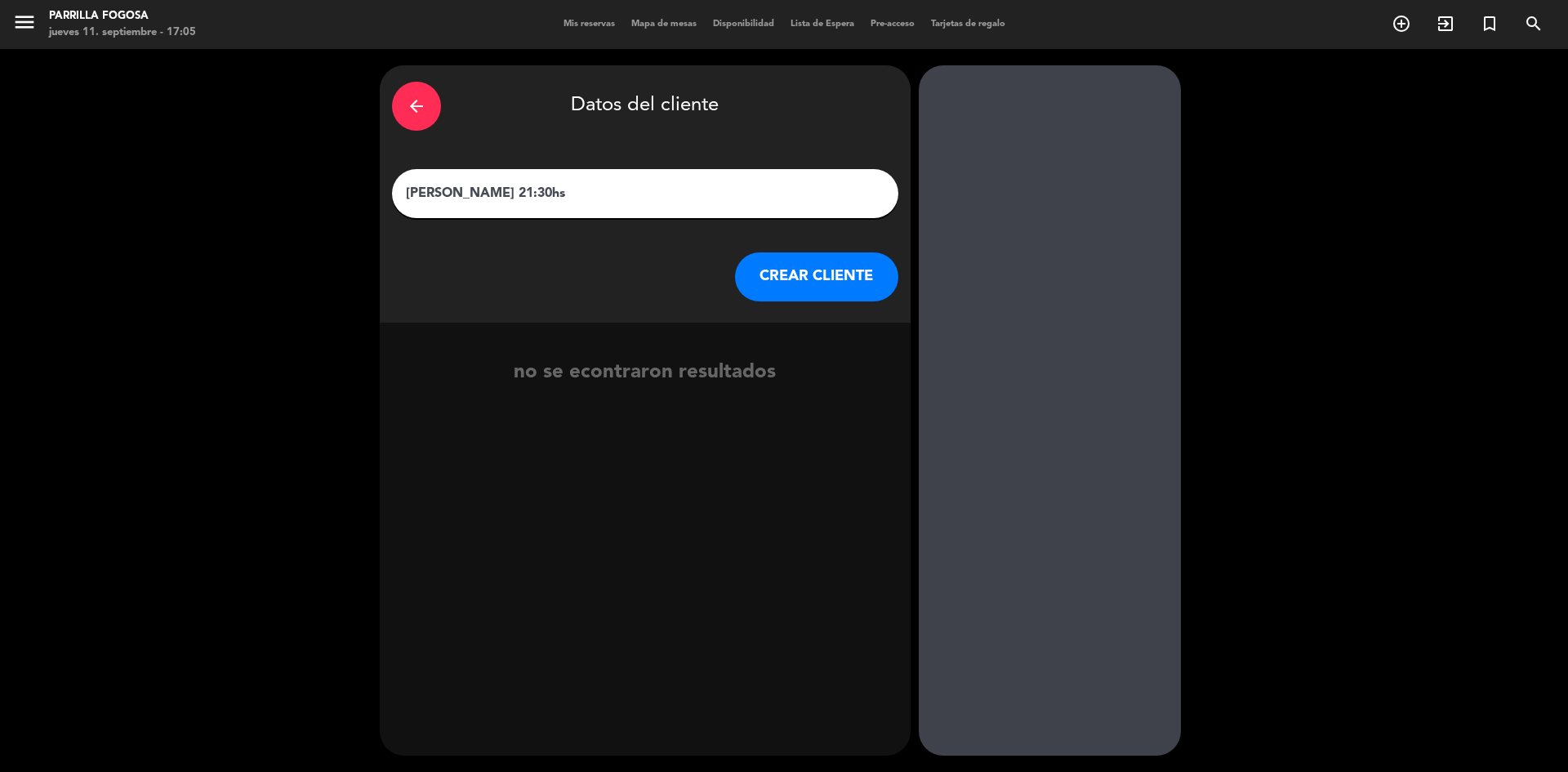
type input "[PERSON_NAME] 21:30hs"
click at [793, 286] on button "CREAR CLIENTE" at bounding box center [816, 276] width 163 height 49
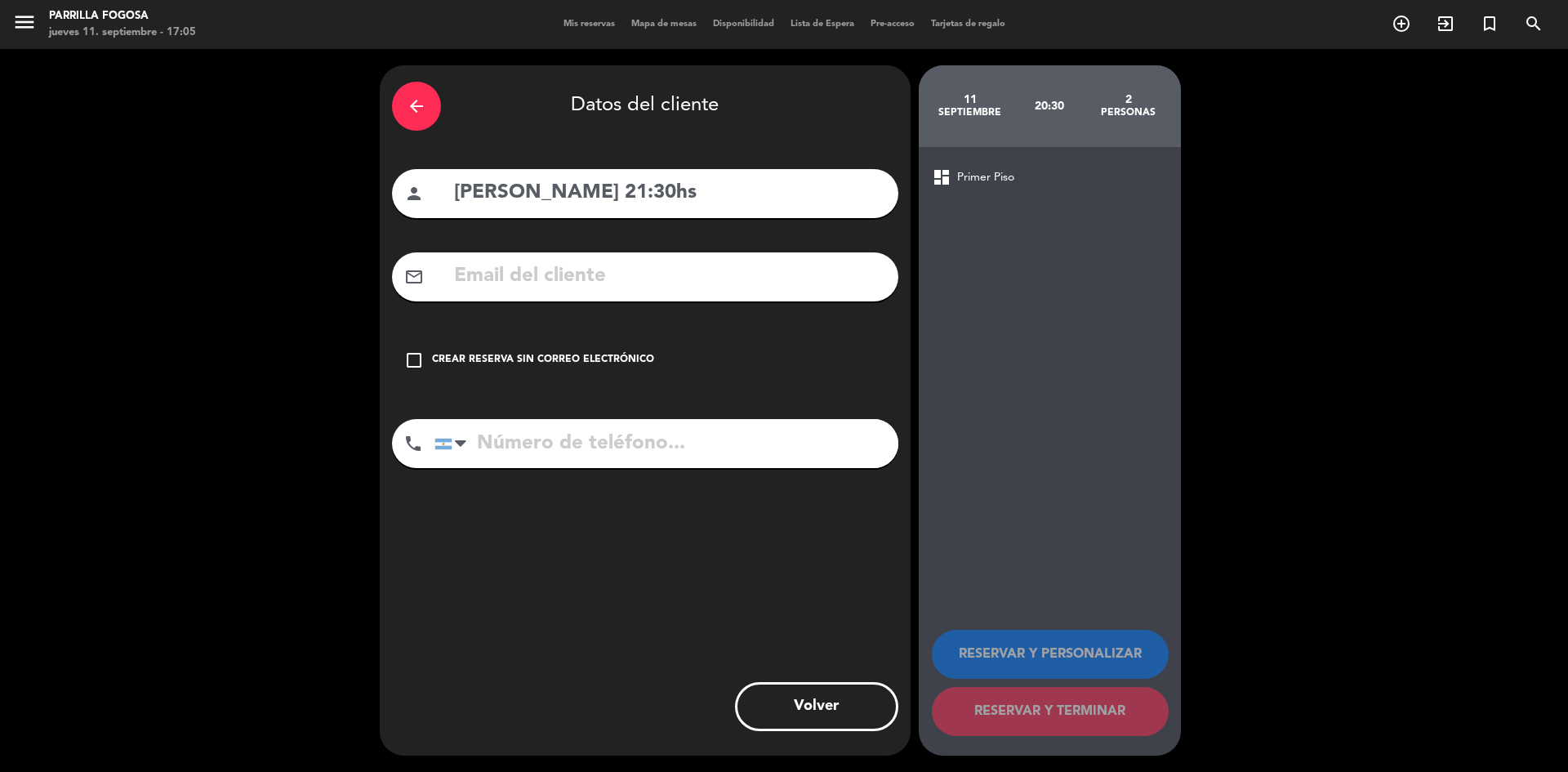
click at [413, 366] on icon "check_box_outline_blank" at bounding box center [413, 360] width 19 height 19
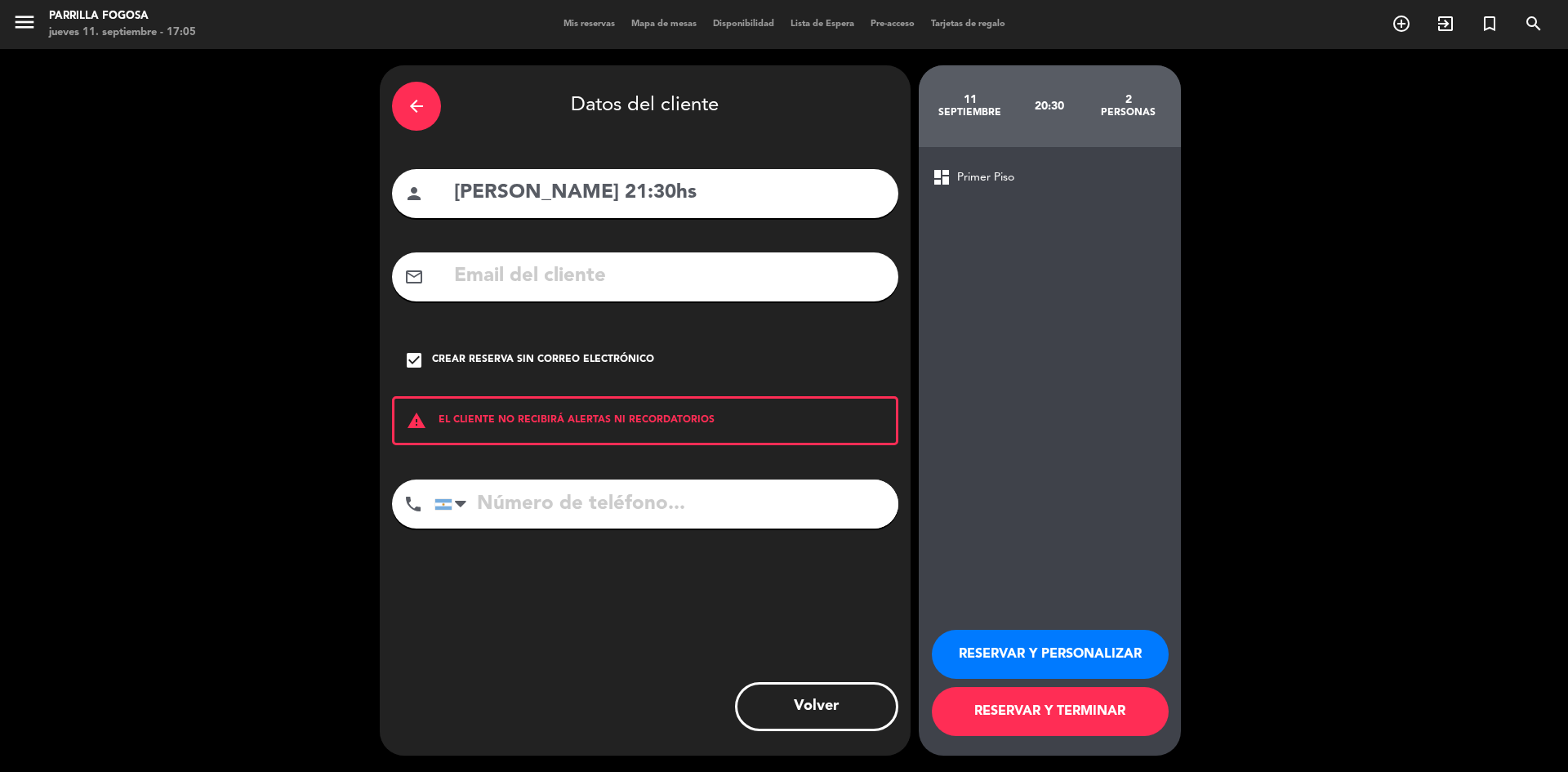
click at [1005, 713] on button "RESERVAR Y TERMINAR" at bounding box center [1050, 711] width 237 height 49
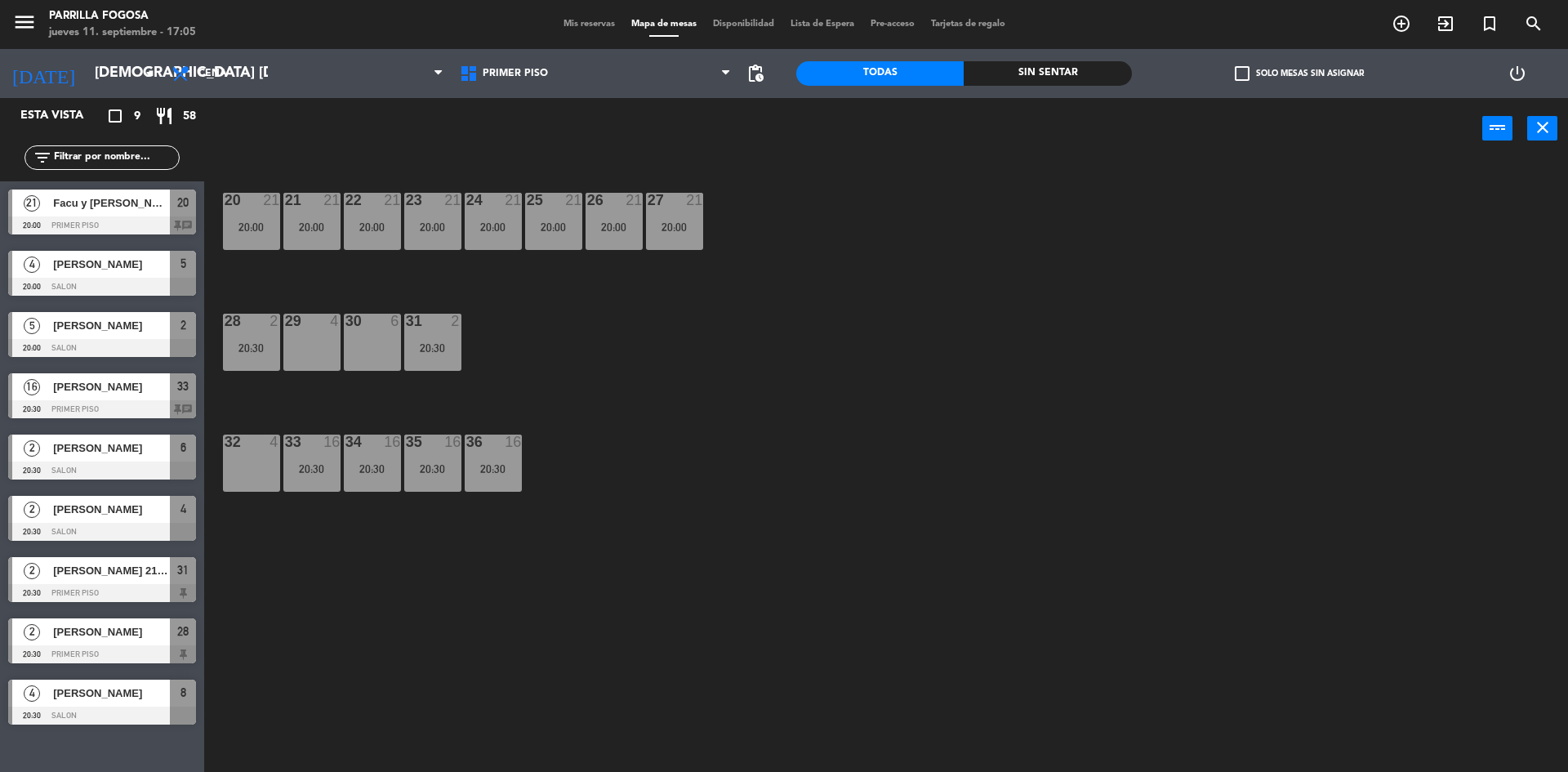
click at [576, 28] on span "Mis reservas" at bounding box center [589, 24] width 68 height 9
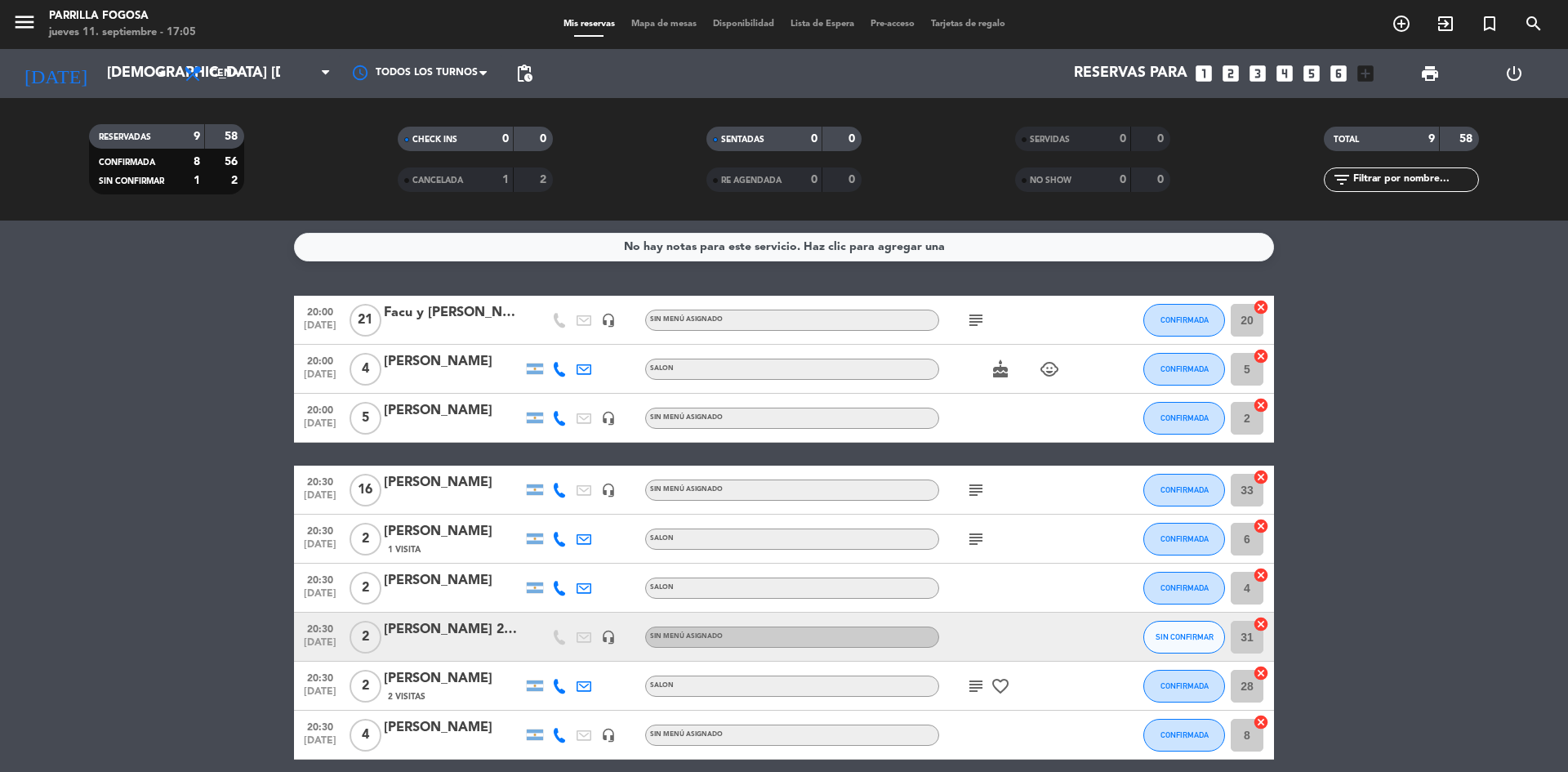
click at [995, 640] on div at bounding box center [1013, 637] width 147 height 48
click at [503, 643] on div at bounding box center [453, 648] width 139 height 13
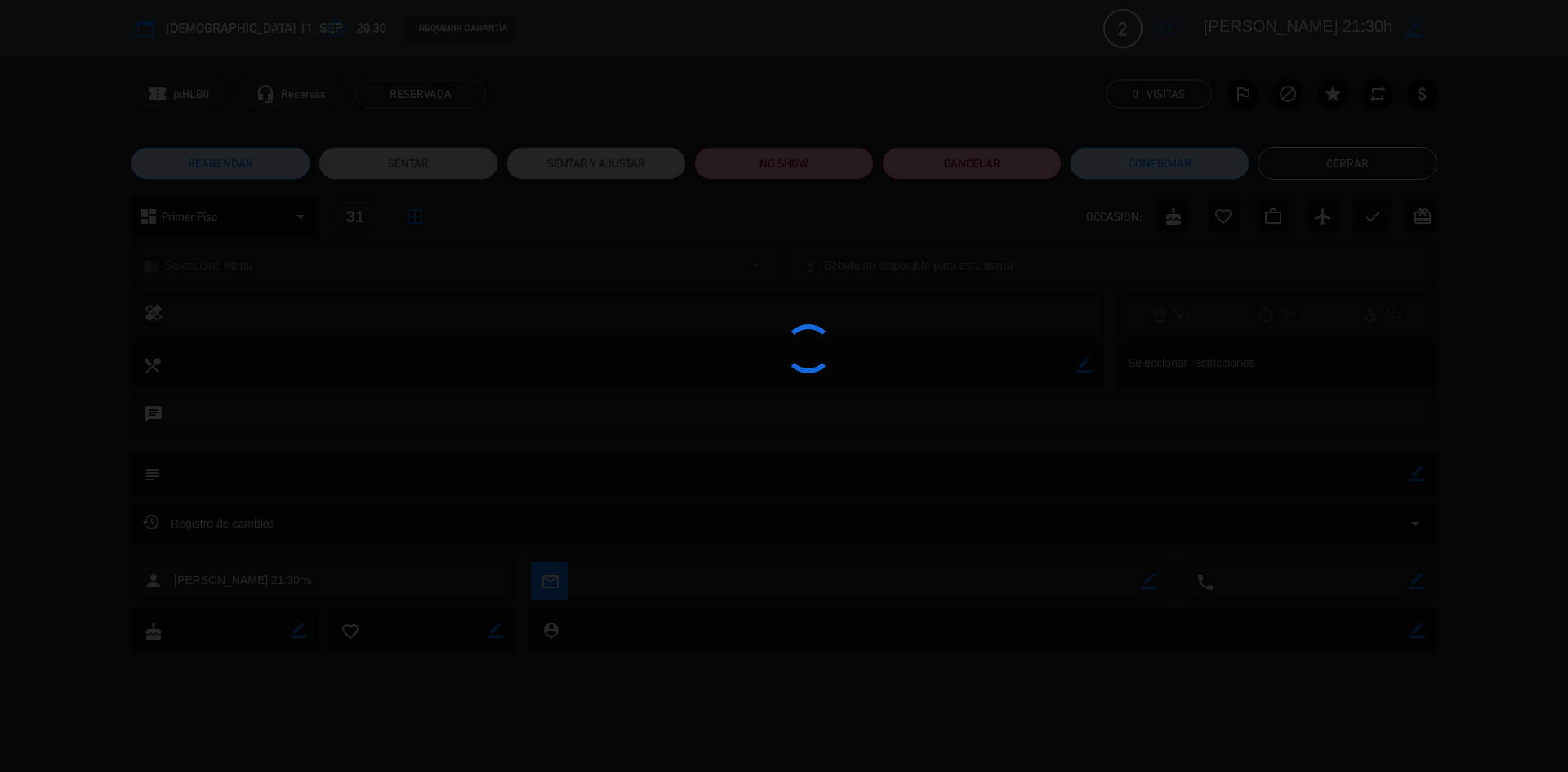
click at [503, 643] on div at bounding box center [784, 386] width 1568 height 772
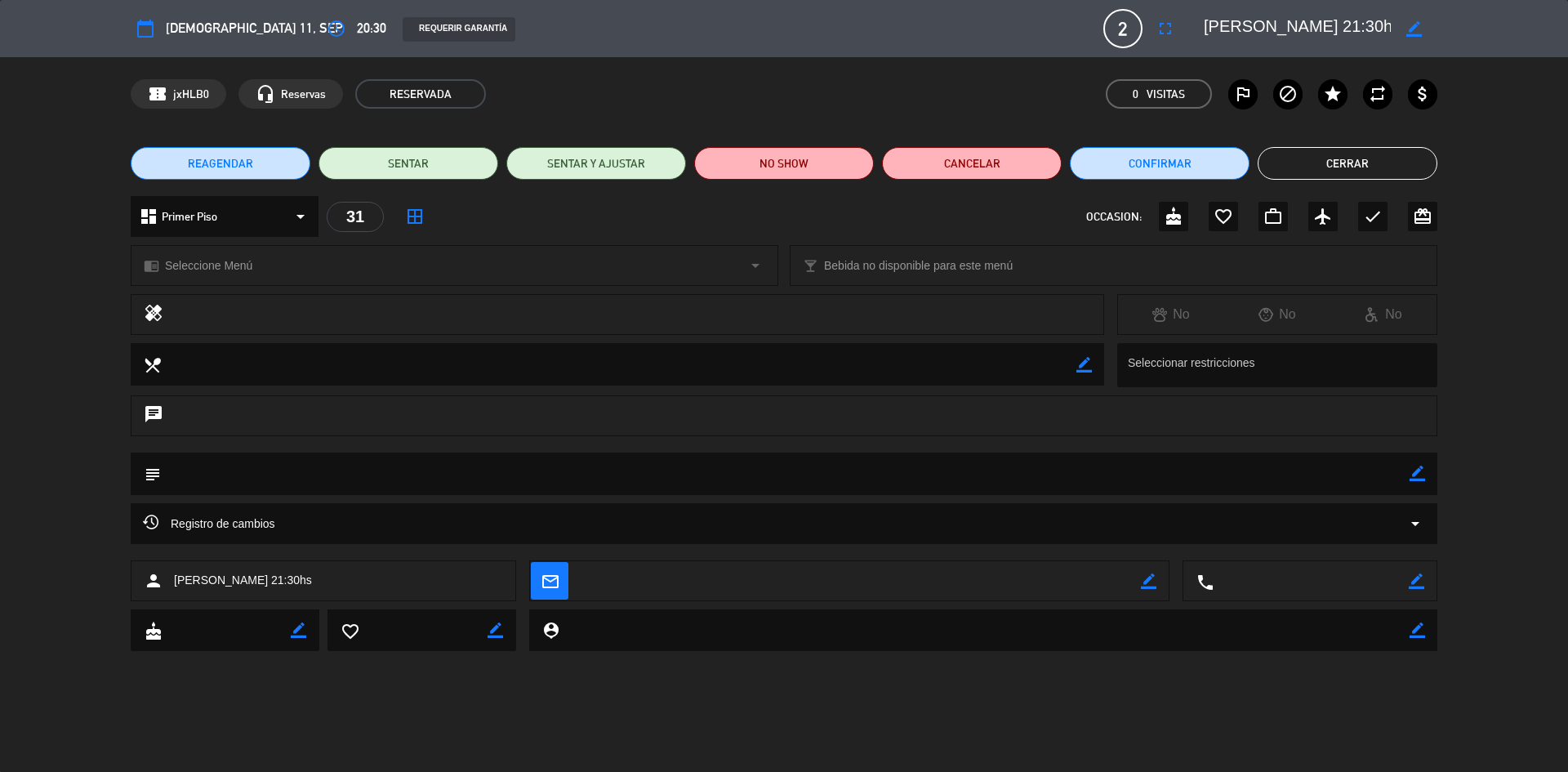
click at [1422, 473] on icon "border_color" at bounding box center [1417, 474] width 16 height 16
click at [216, 476] on textarea at bounding box center [785, 473] width 1249 height 41
type textarea "1 piso"
click at [1411, 475] on icon at bounding box center [1417, 474] width 16 height 16
